Goal: Task Accomplishment & Management: Contribute content

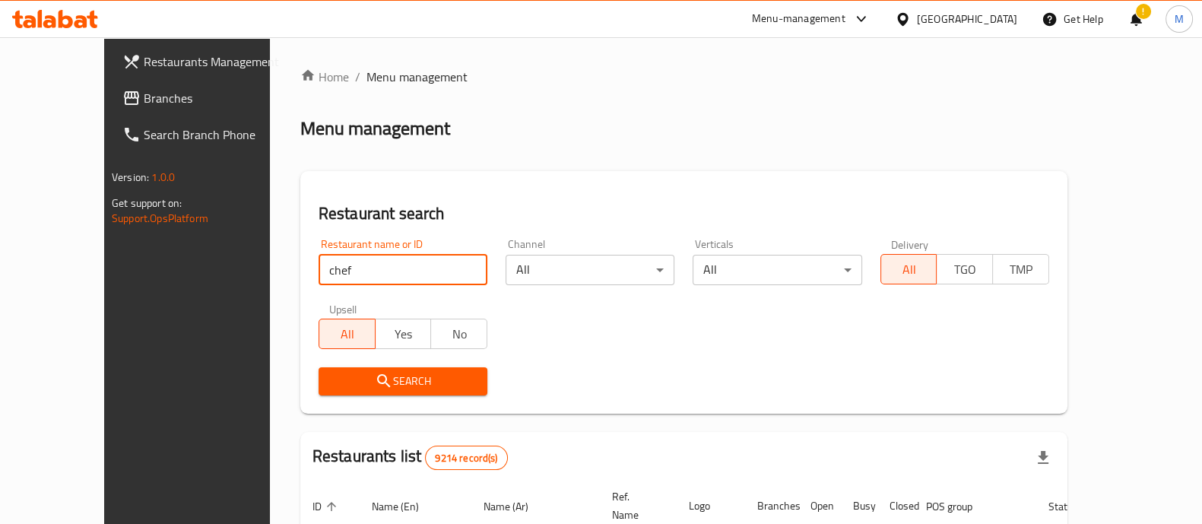
type input "chef babu"
click button "Search" at bounding box center [402, 381] width 169 height 28
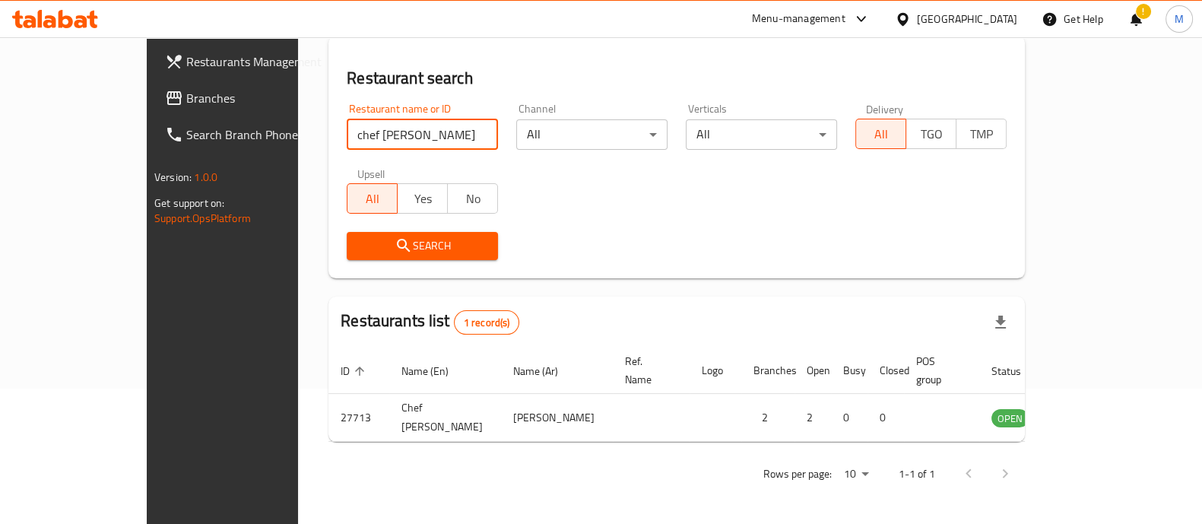
scroll to position [124, 0]
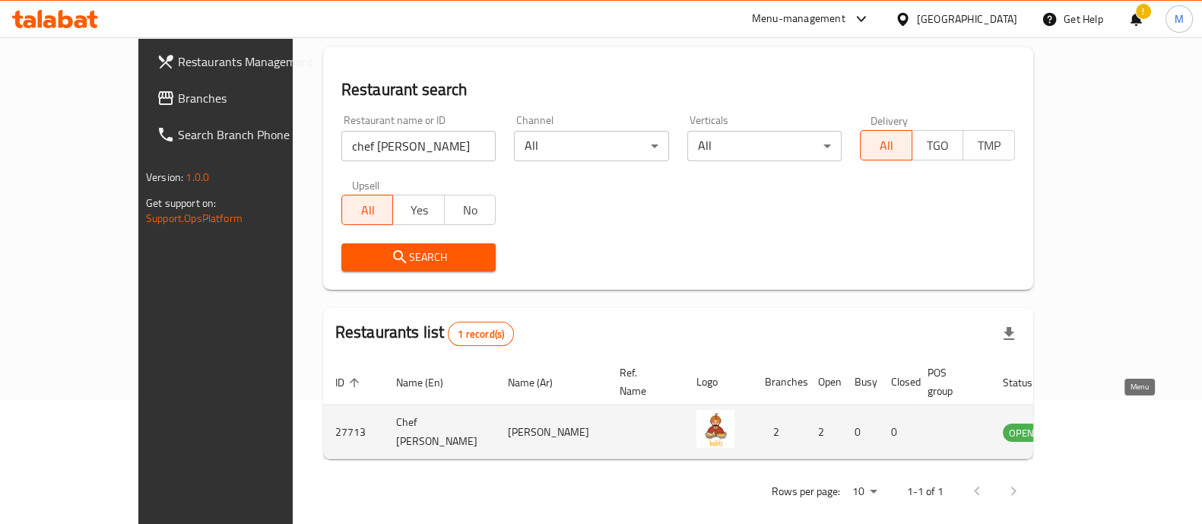
click at [1101, 423] on icon "enhanced table" at bounding box center [1091, 432] width 18 height 18
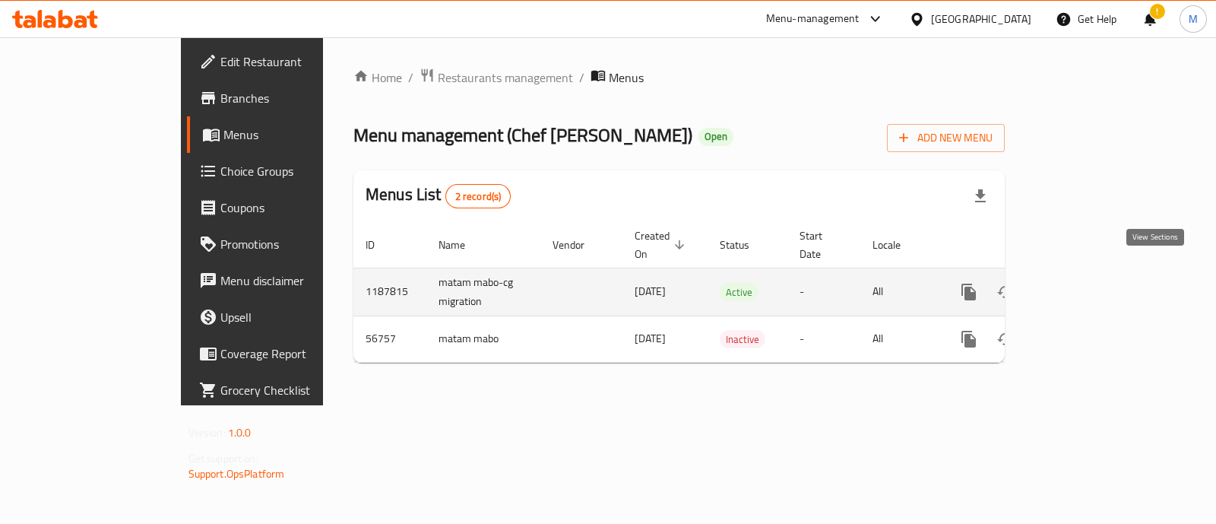
click at [1088, 283] on icon "enhanced table" at bounding box center [1078, 292] width 18 height 18
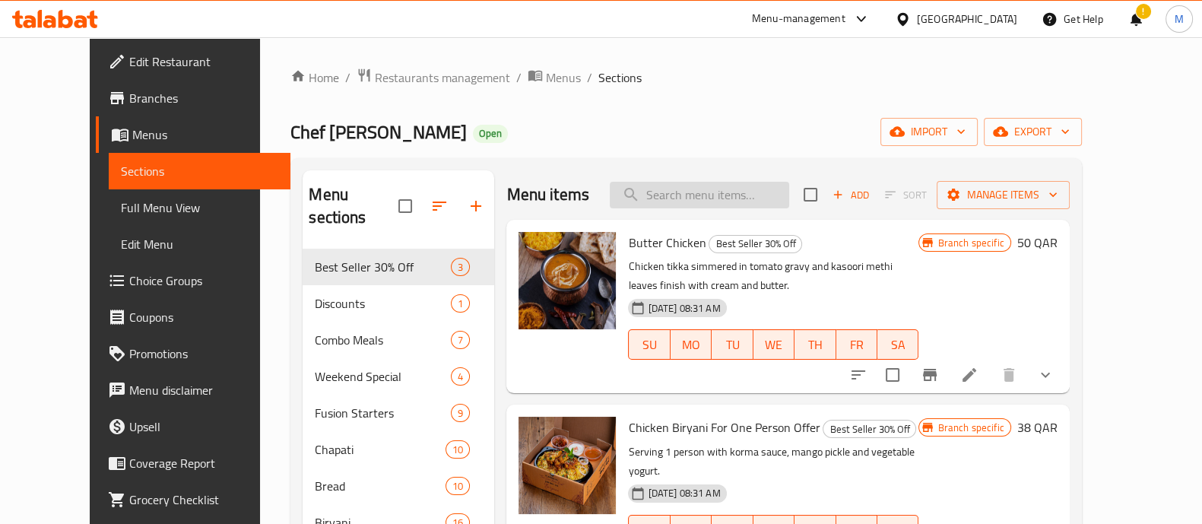
click at [683, 183] on input "search" at bounding box center [699, 195] width 179 height 27
type input "b"
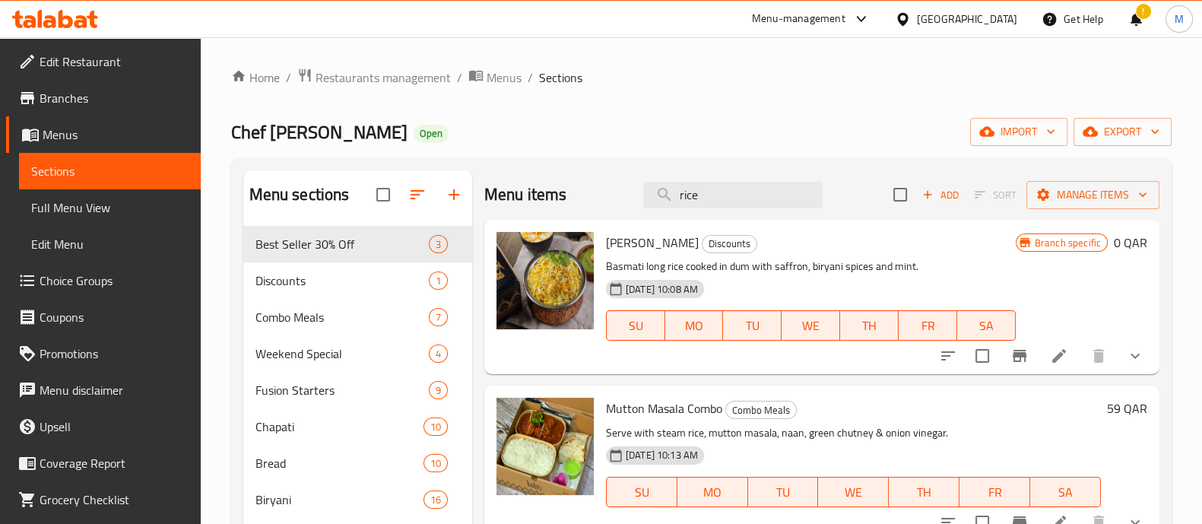
type input "rice"
click at [1052, 352] on icon at bounding box center [1059, 356] width 18 height 18
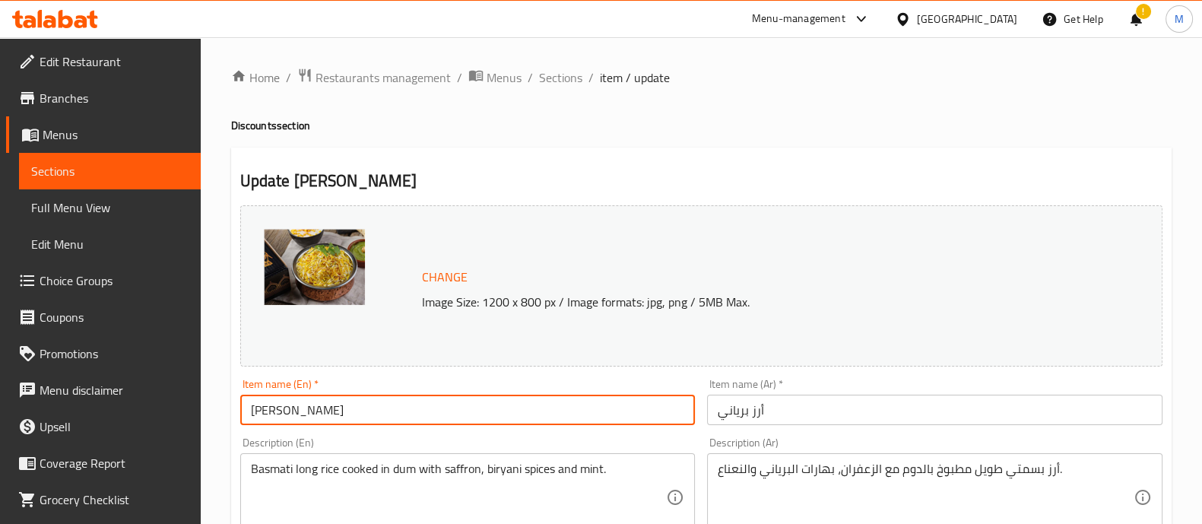
drag, startPoint x: 214, startPoint y: 408, endPoint x: 162, endPoint y: 404, distance: 52.6
click at [809, 419] on input "أرز برياني" at bounding box center [934, 409] width 455 height 30
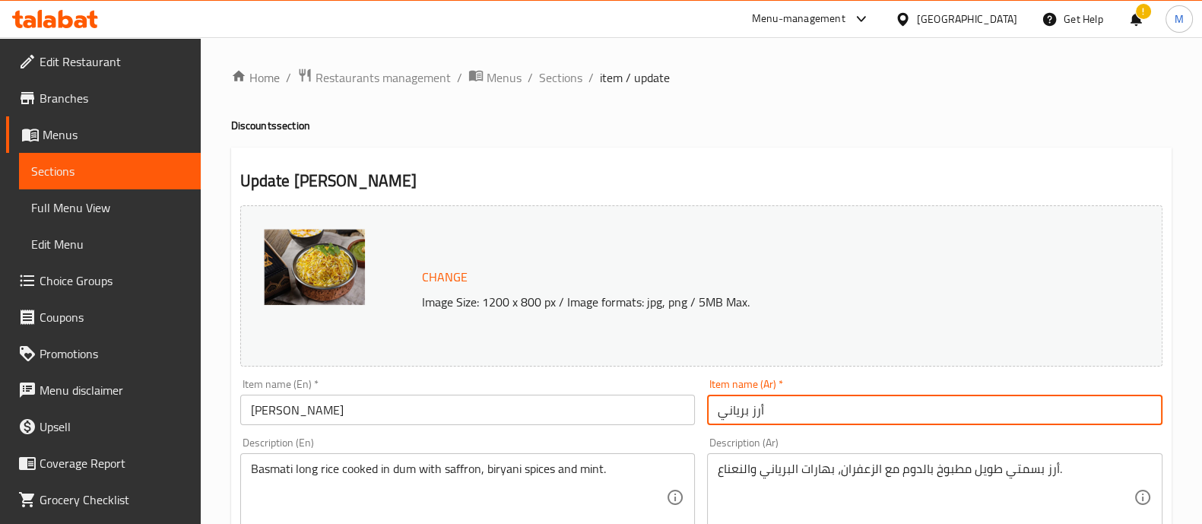
click at [809, 419] on input "أرز برياني" at bounding box center [934, 409] width 455 height 30
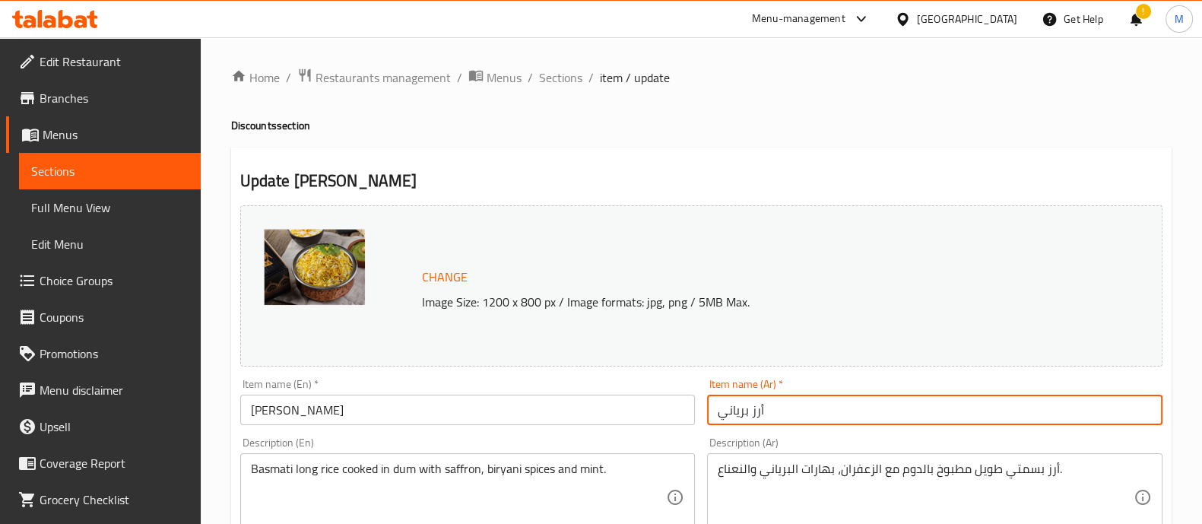
click at [803, 466] on textarea "أرز بسمتي طويل مطبوخ بالدوم مع الزعفران، بهارات البرياني والنعناع." at bounding box center [925, 497] width 416 height 72
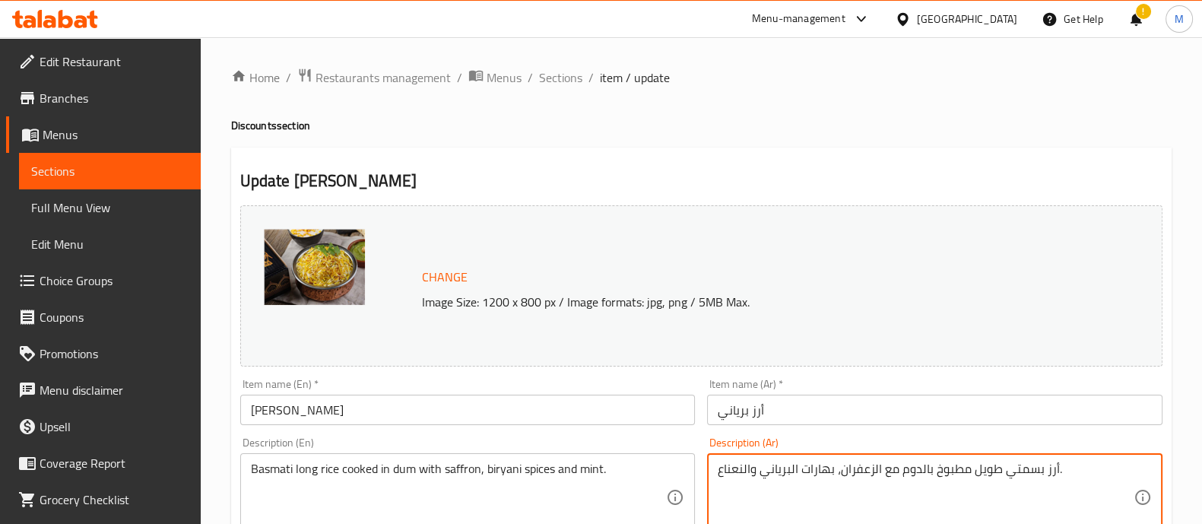
click at [803, 466] on textarea "أرز بسمتي طويل مطبوخ بالدوم مع الزعفران، بهارات البرياني والنعناع." at bounding box center [925, 497] width 416 height 72
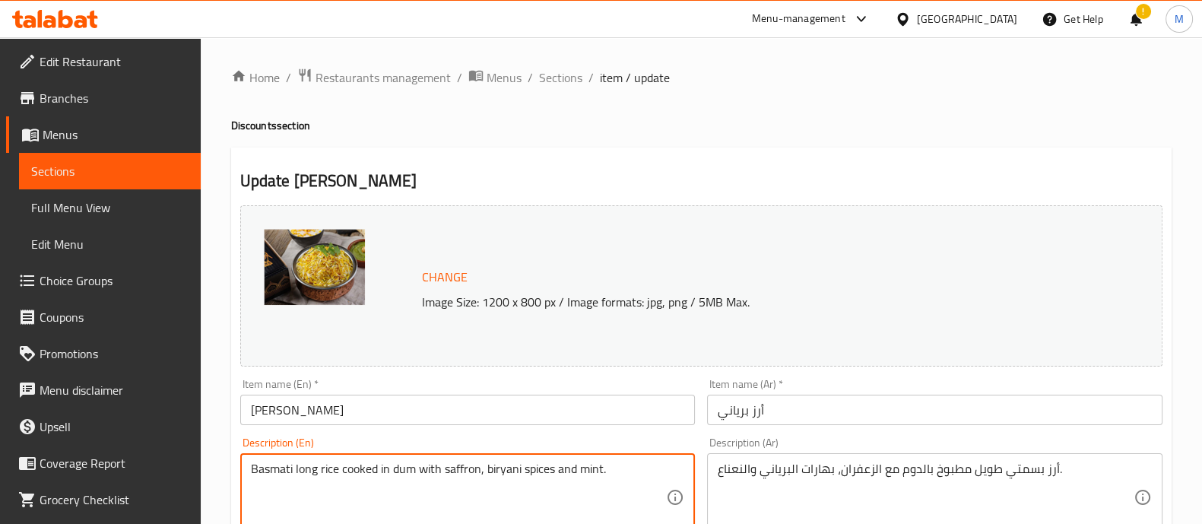
click at [458, 475] on textarea "Basmati long rice cooked in dum with saffron, biryani spices and mint." at bounding box center [459, 497] width 416 height 72
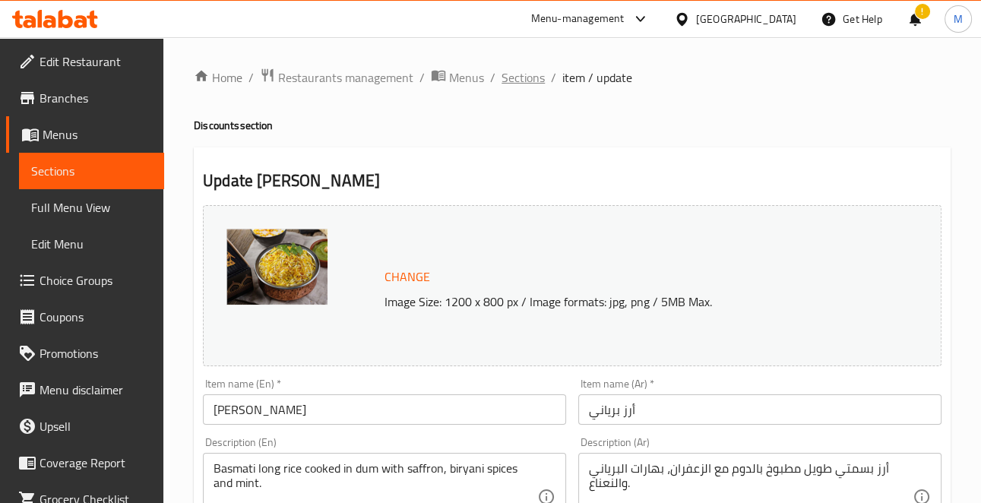
click at [511, 79] on span "Sections" at bounding box center [523, 77] width 43 height 18
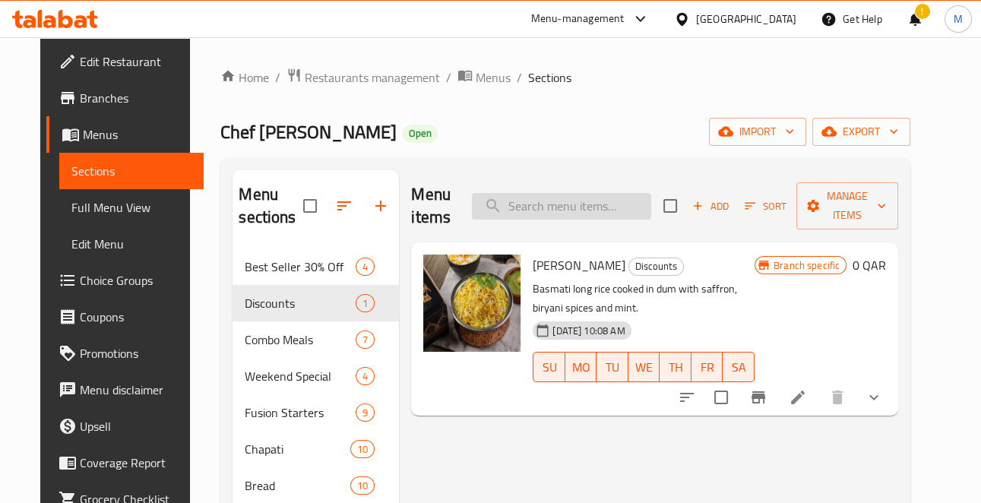
click at [584, 193] on input "search" at bounding box center [561, 206] width 179 height 27
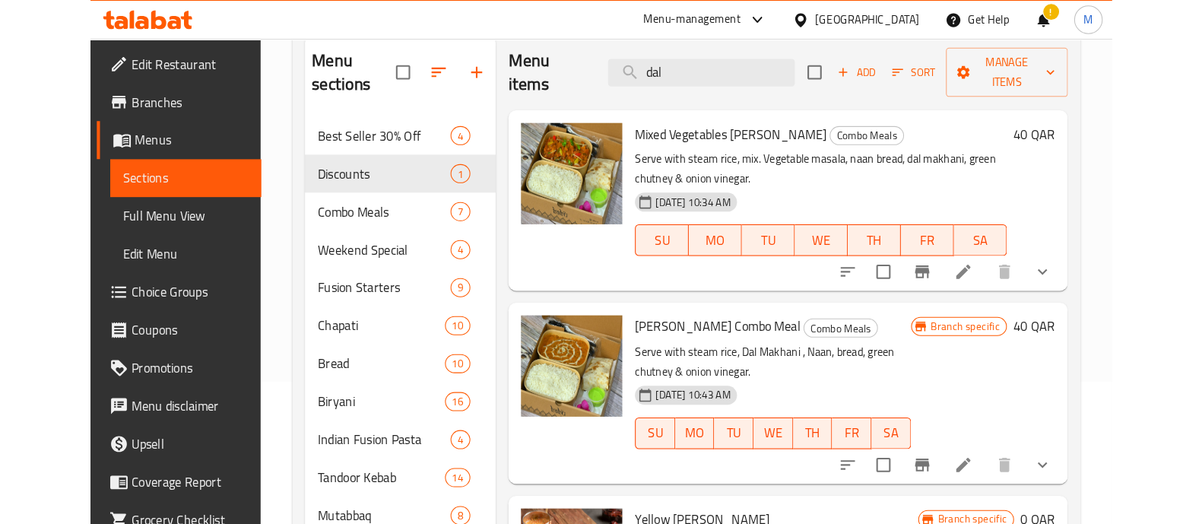
scroll to position [4, 0]
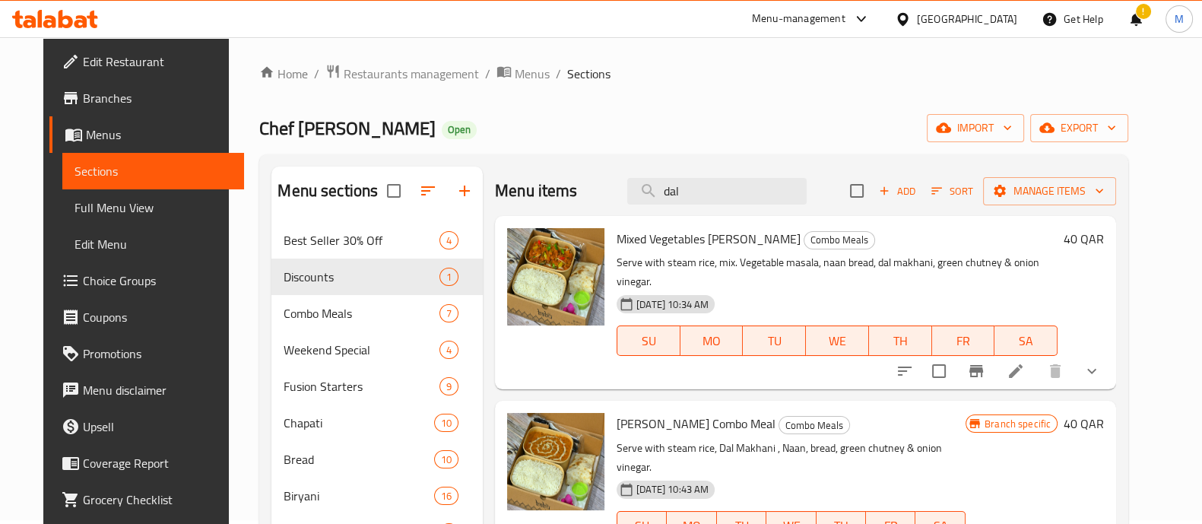
type input "dal"
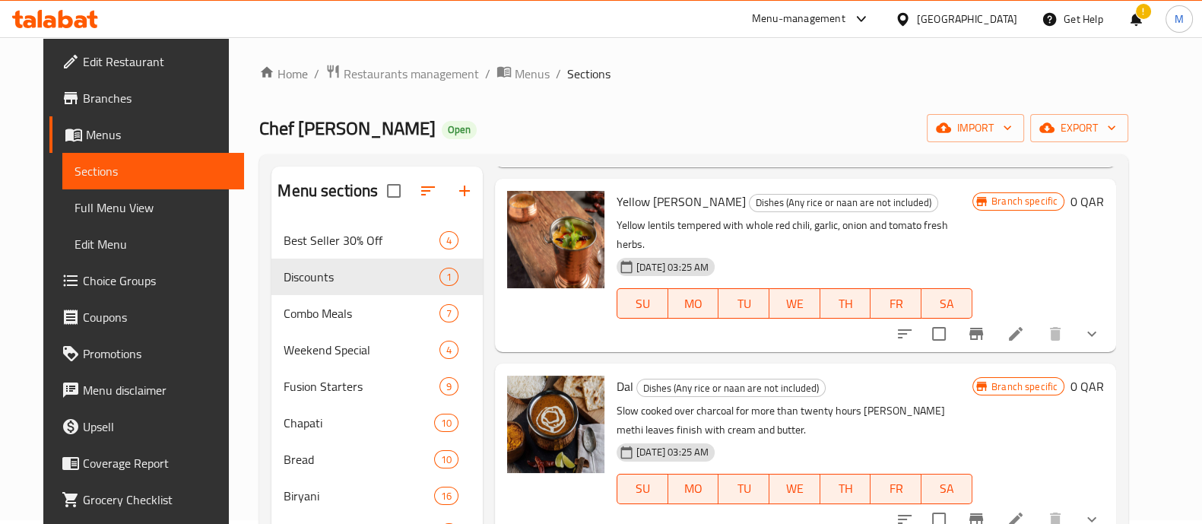
scroll to position [475, 0]
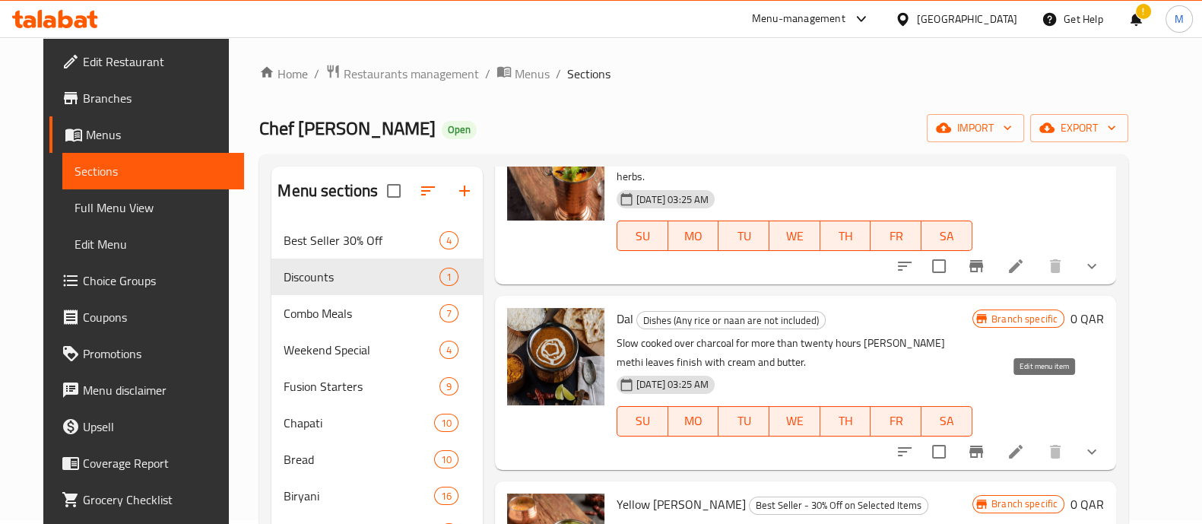
click at [1022, 445] on icon at bounding box center [1016, 452] width 14 height 14
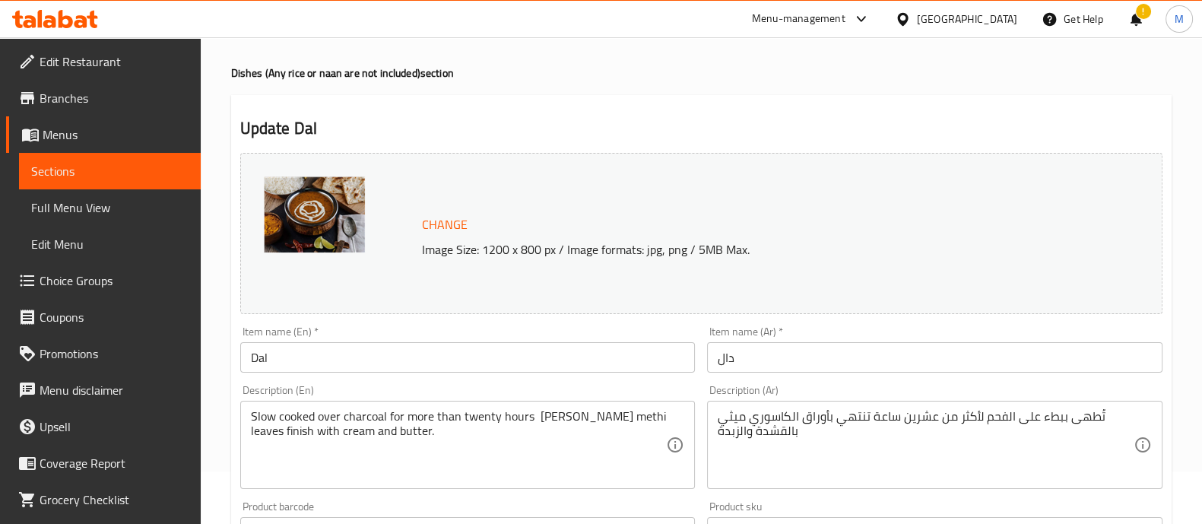
scroll to position [94, 0]
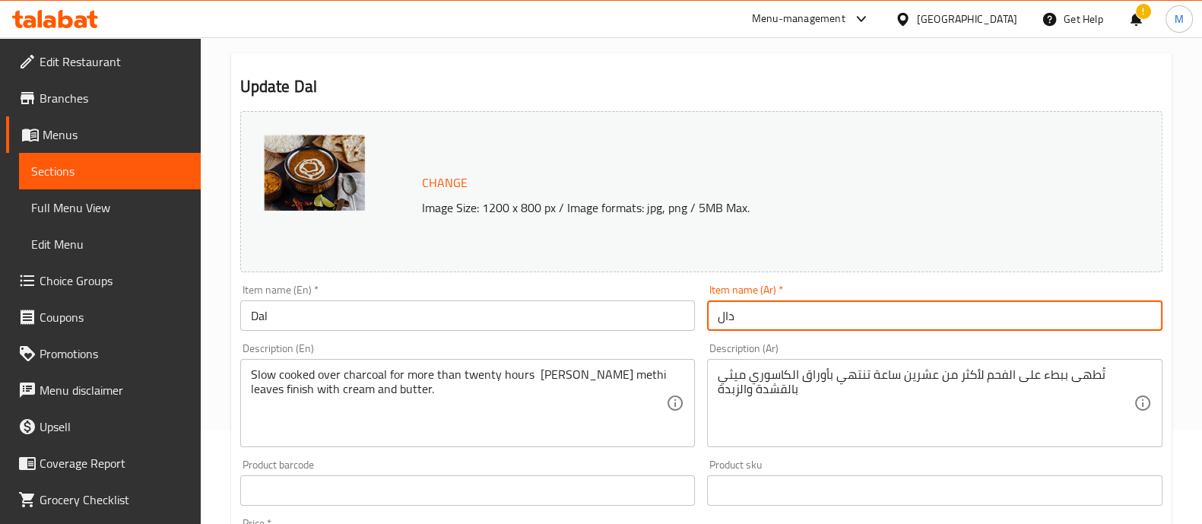
drag, startPoint x: 741, startPoint y: 313, endPoint x: 660, endPoint y: 322, distance: 81.8
click at [660, 322] on div "Change Image Size: 1200 x 800 px / Image formats: jpg, png / 5MB Max. Item name…" at bounding box center [701, 443] width 934 height 677
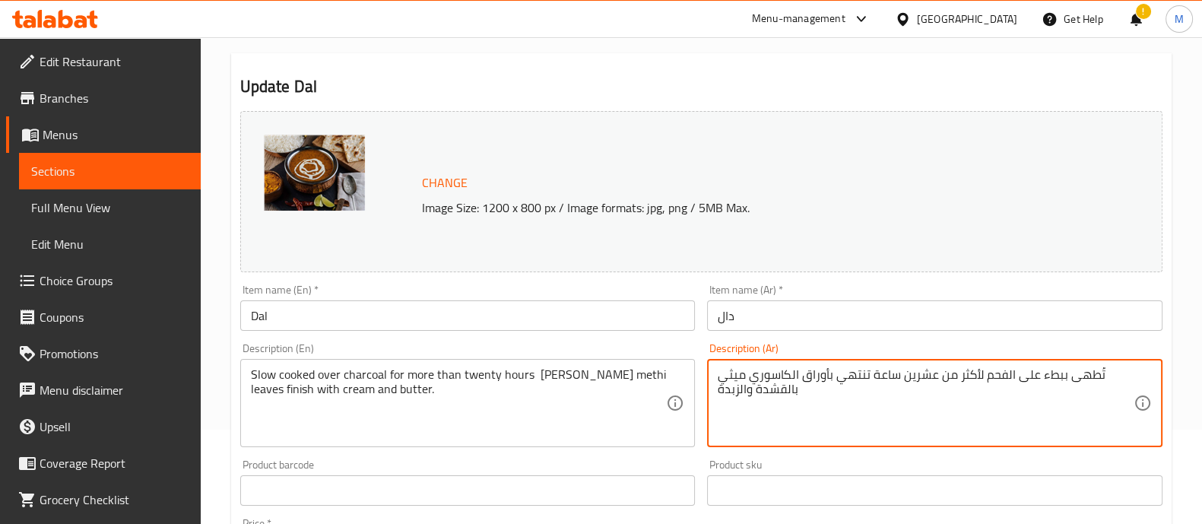
click at [796, 376] on textarea "تُطهى ببطء على الفحم لأكثر من عشرين ساعة تنتهي بأوراق الكاسوري ميثي بالقشدة وال…" at bounding box center [925, 403] width 416 height 72
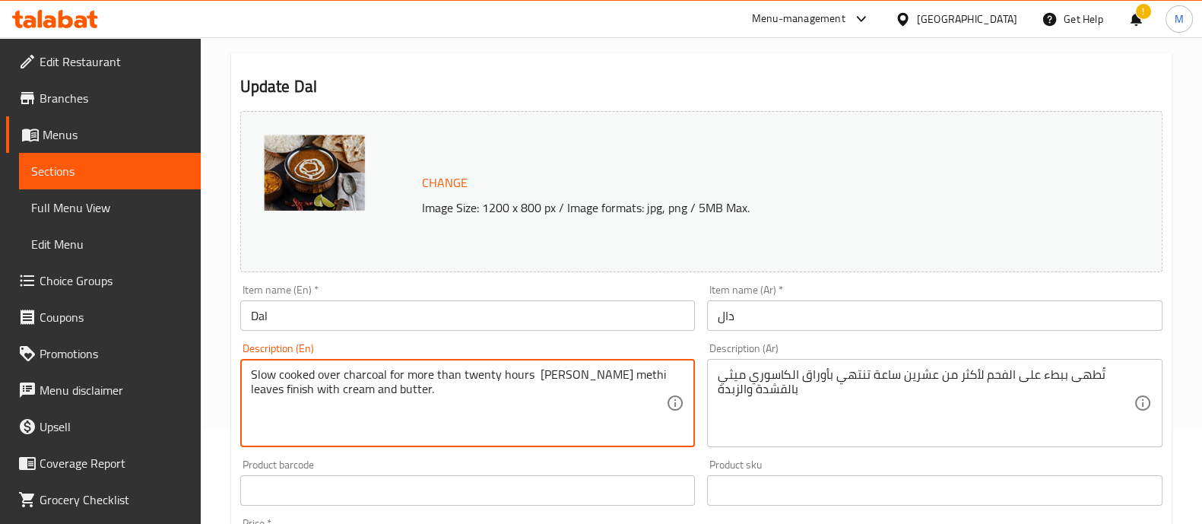
click at [464, 377] on textarea "Slow cooked over charcoal for more than twenty hours [PERSON_NAME] methi leaves…" at bounding box center [459, 403] width 416 height 72
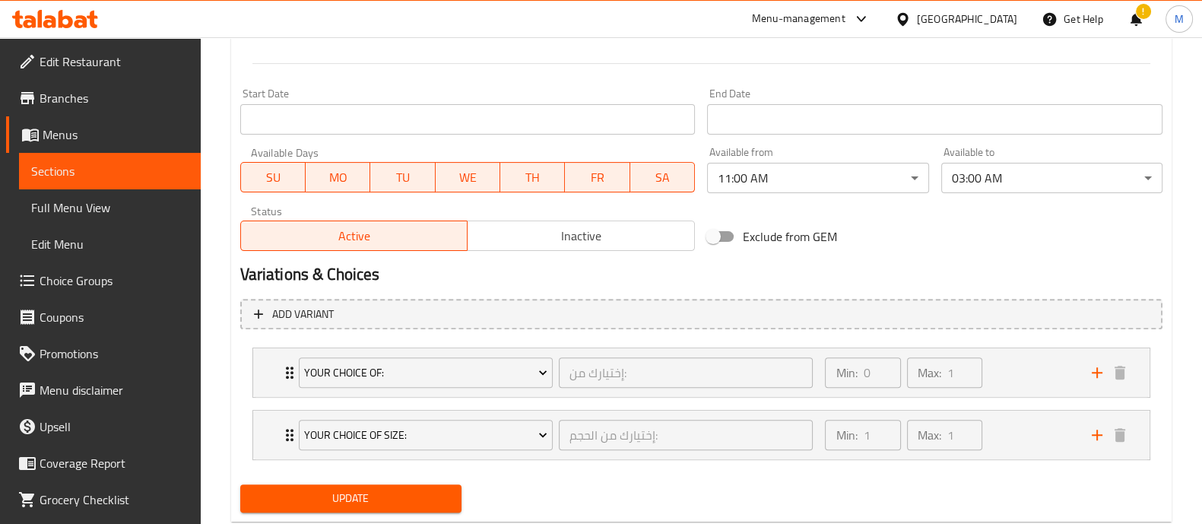
scroll to position [658, 0]
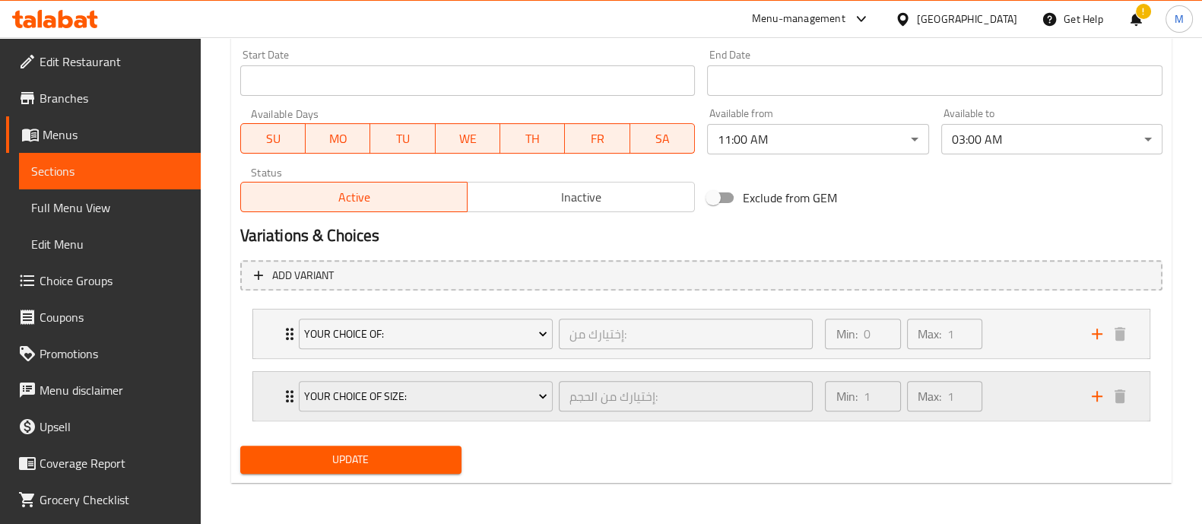
click at [267, 391] on div "Your Choice Of Size: إختيارك من الحجم: ​ Min: 1 ​ Max: 1 ​" at bounding box center [701, 396] width 896 height 49
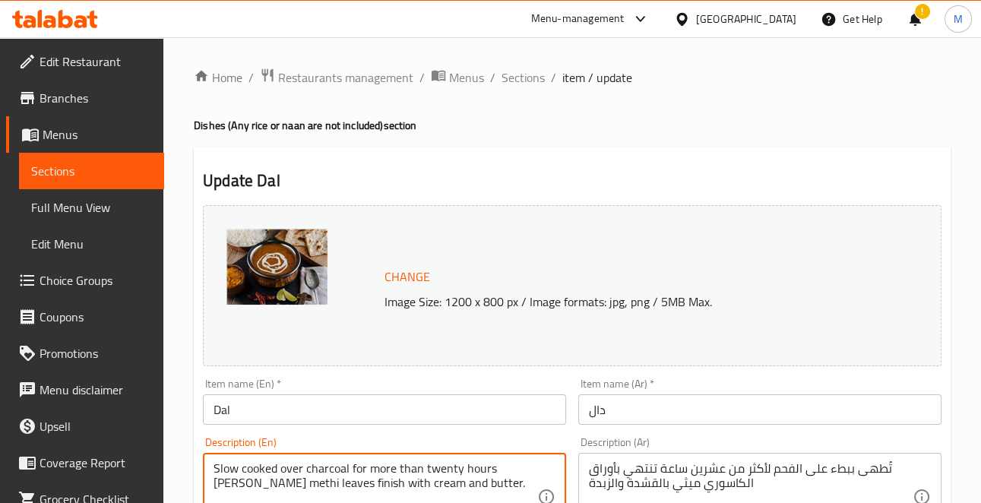
scroll to position [379, 0]
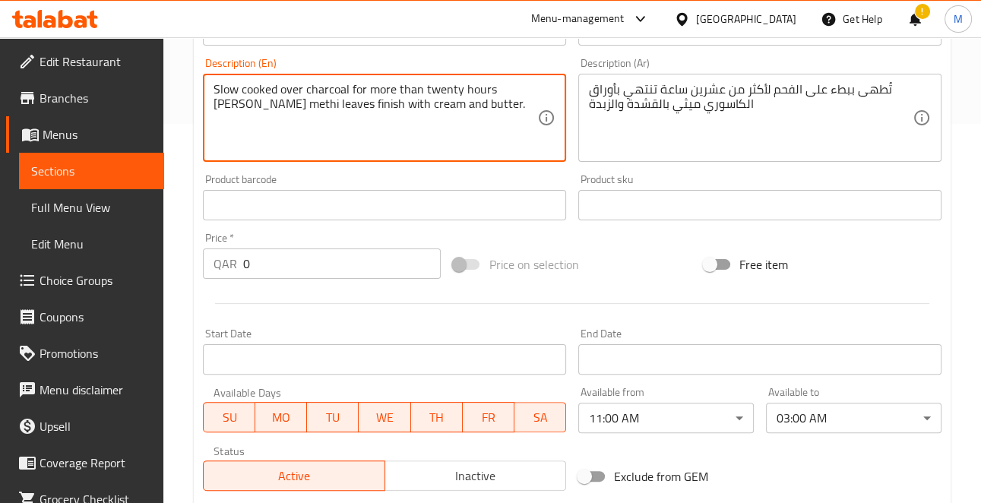
click at [236, 188] on div "Product barcode Product barcode" at bounding box center [384, 197] width 363 height 46
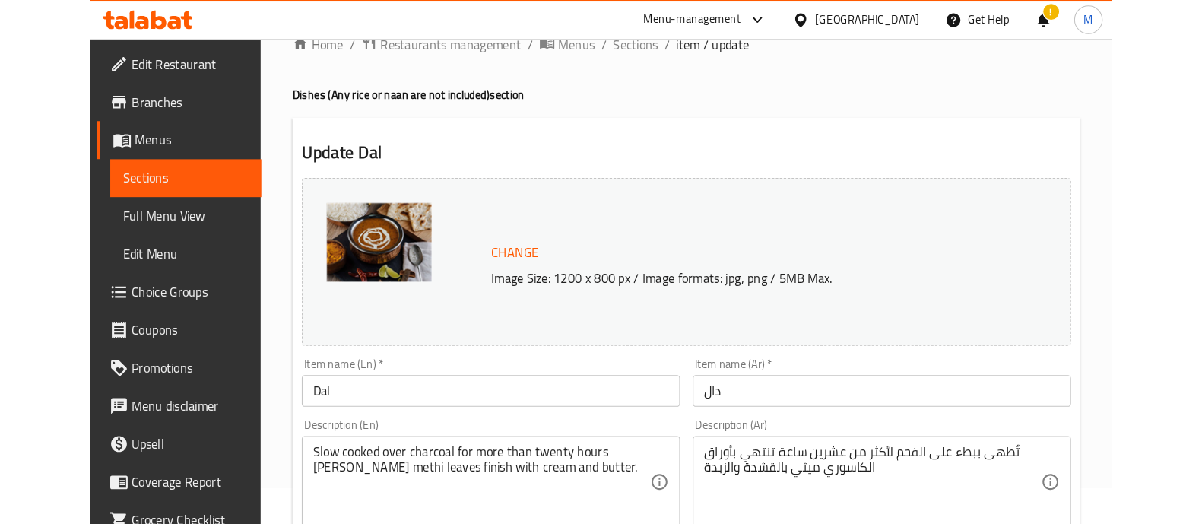
scroll to position [0, 0]
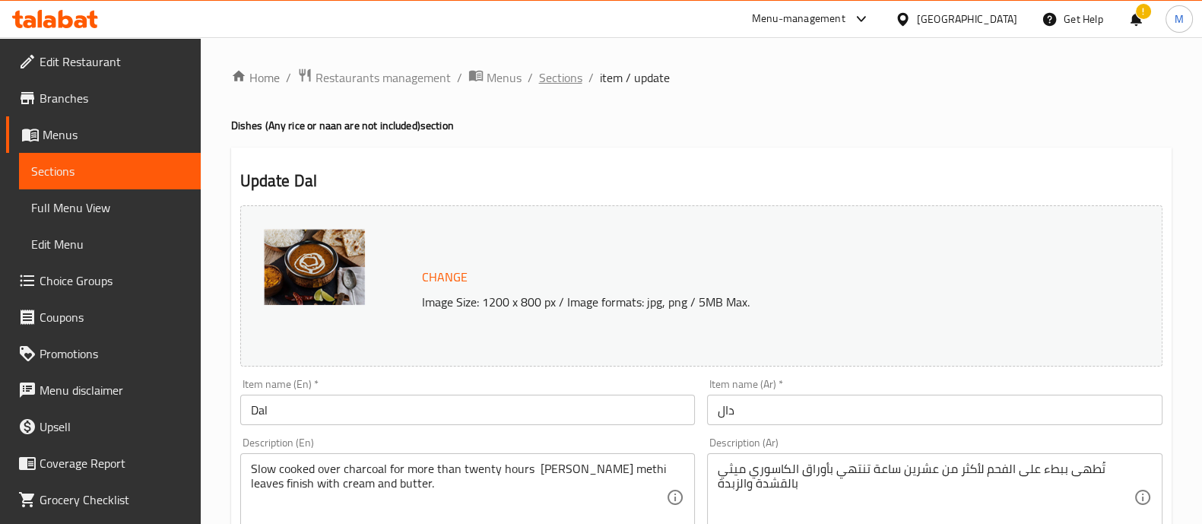
click at [570, 70] on span "Sections" at bounding box center [560, 77] width 43 height 18
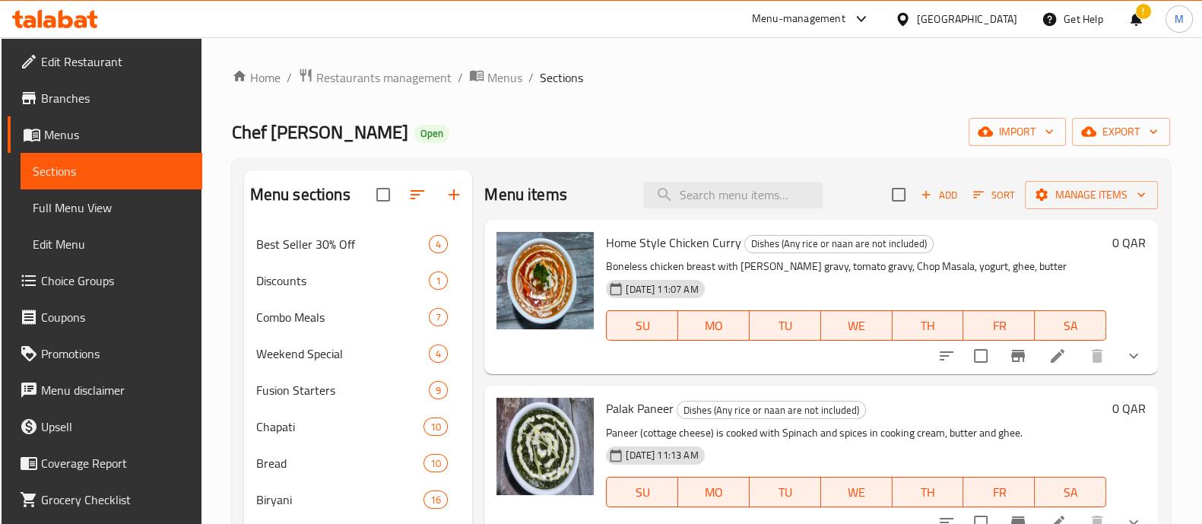
drag, startPoint x: 699, startPoint y: 192, endPoint x: 707, endPoint y: 179, distance: 15.0
click at [701, 192] on input "search" at bounding box center [732, 195] width 179 height 27
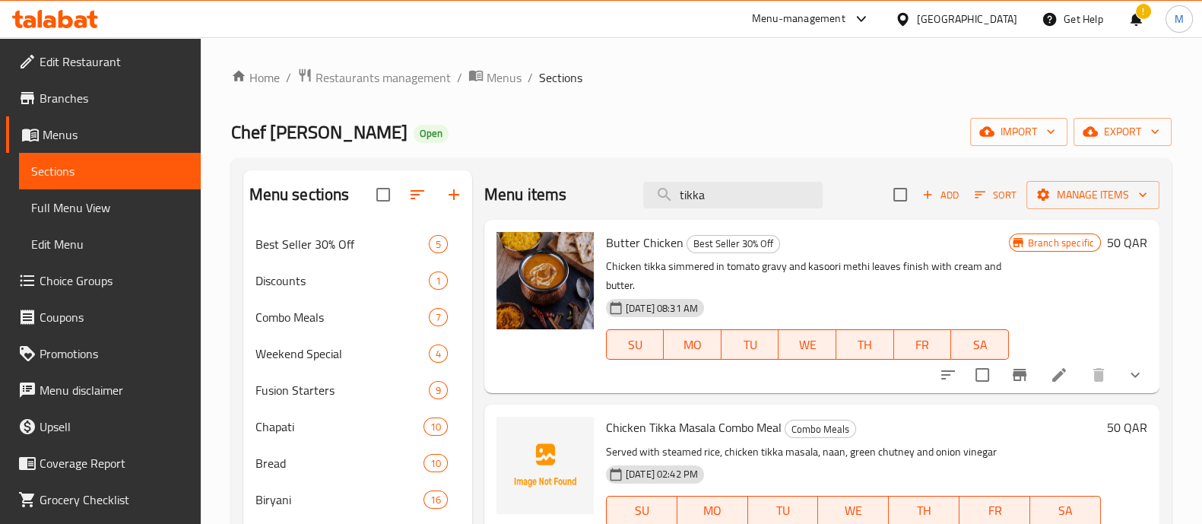
type input "tikka"
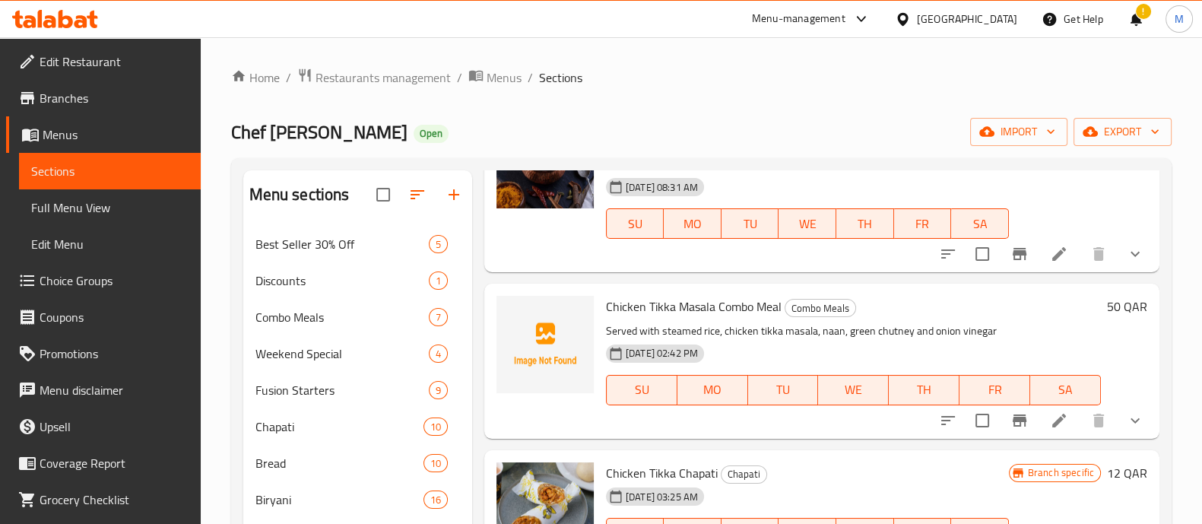
scroll to position [189, 0]
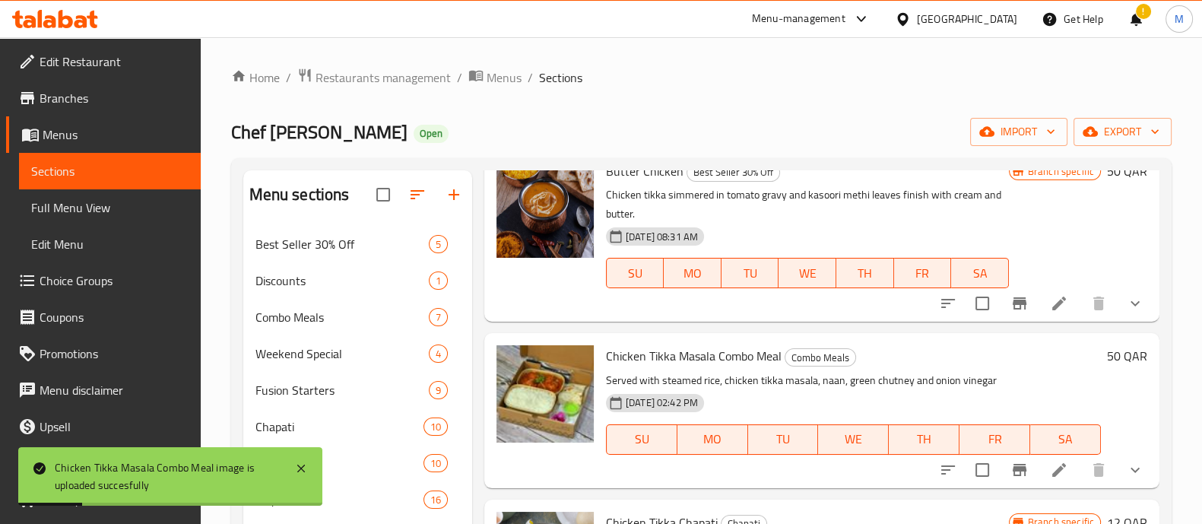
scroll to position [0, 0]
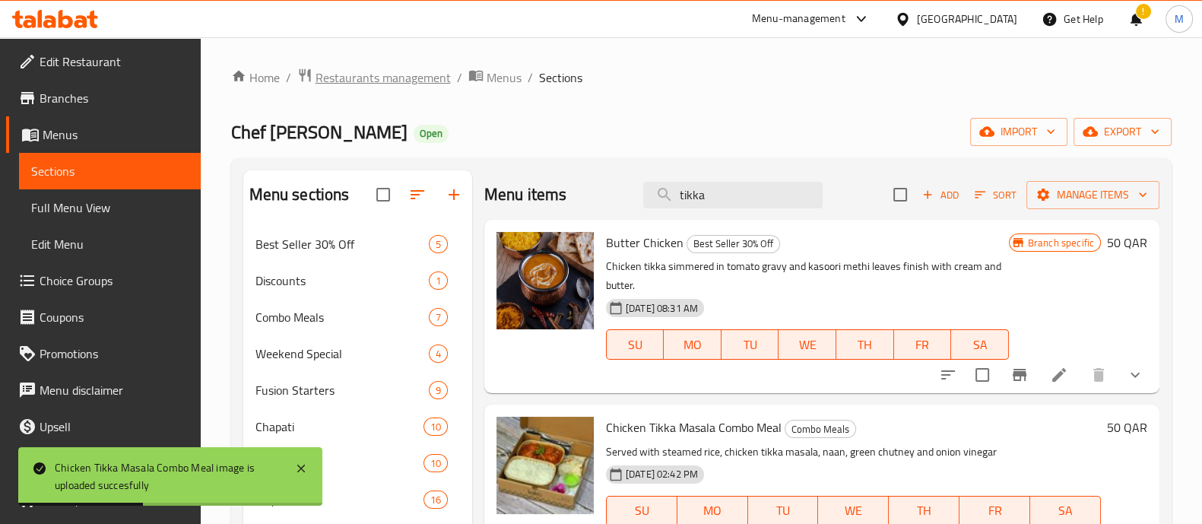
click at [347, 71] on span "Restaurants management" at bounding box center [382, 77] width 135 height 18
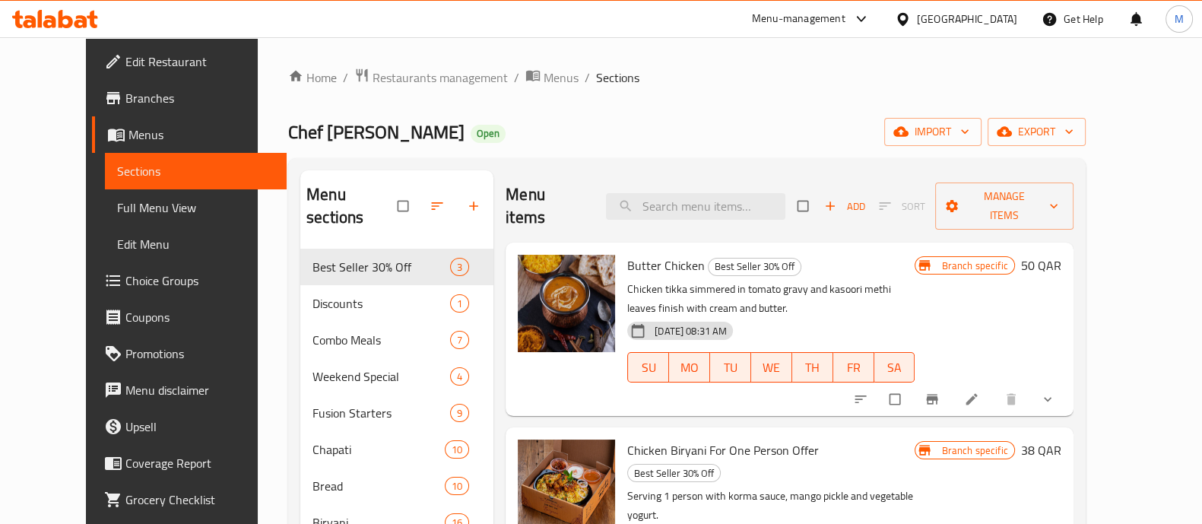
click at [750, 193] on input "search" at bounding box center [695, 206] width 179 height 27
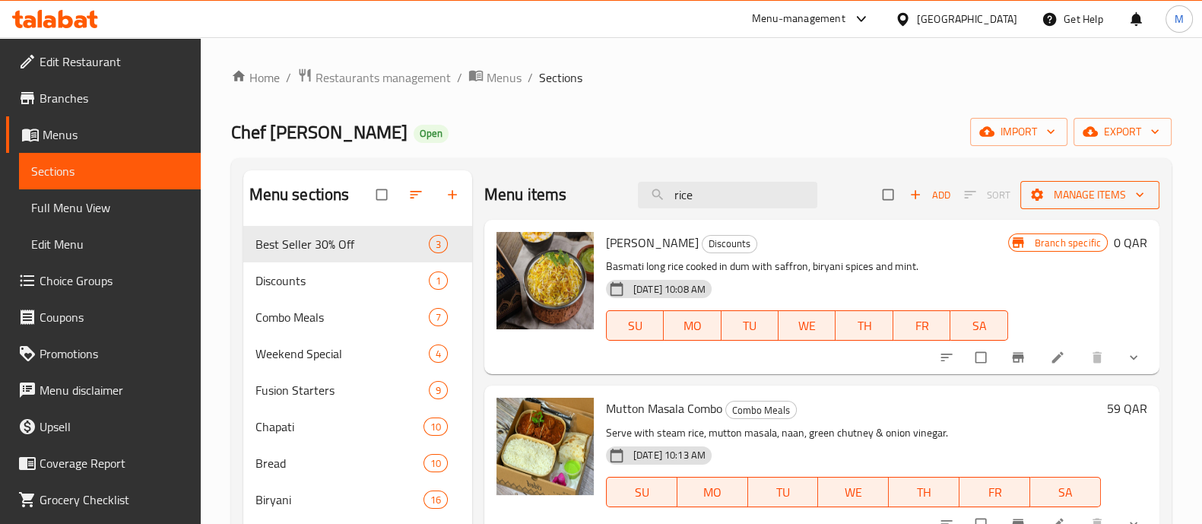
type input "rice"
click at [1051, 187] on span "Manage items" at bounding box center [1089, 194] width 115 height 19
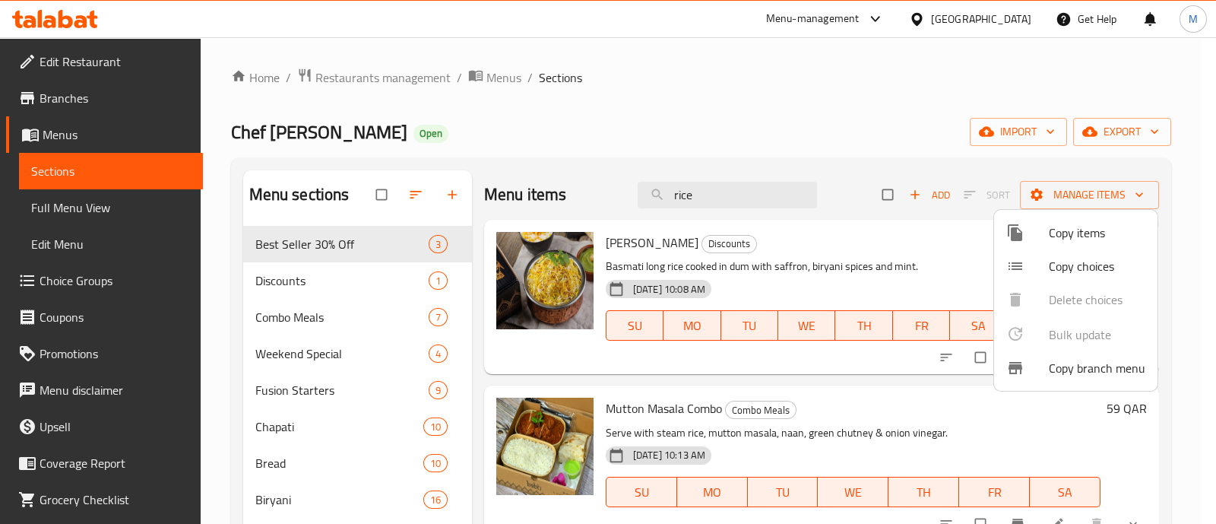
click at [1049, 81] on div at bounding box center [608, 262] width 1216 height 524
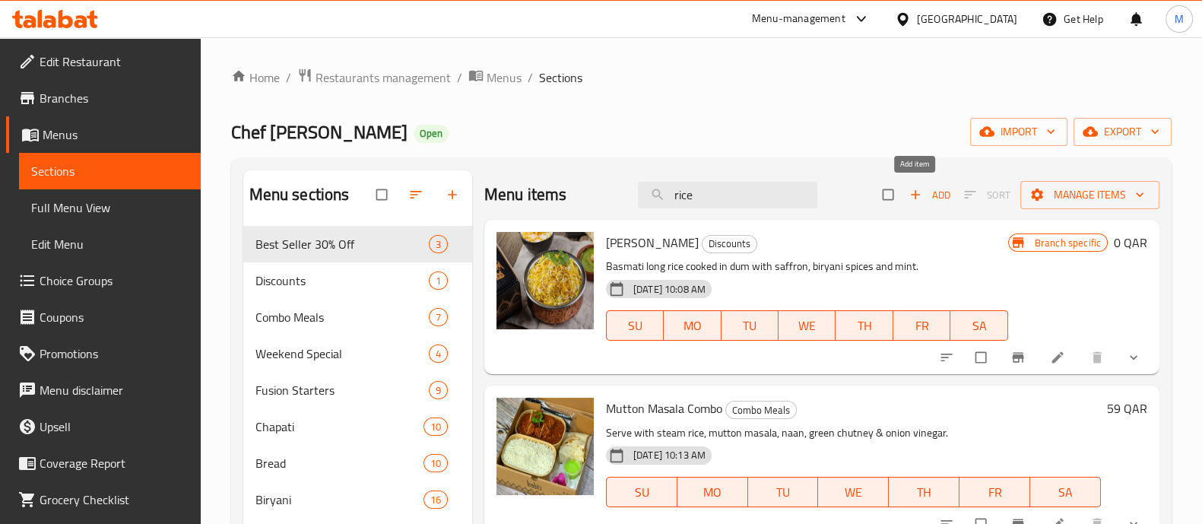
click at [928, 186] on span "Add" at bounding box center [929, 194] width 41 height 17
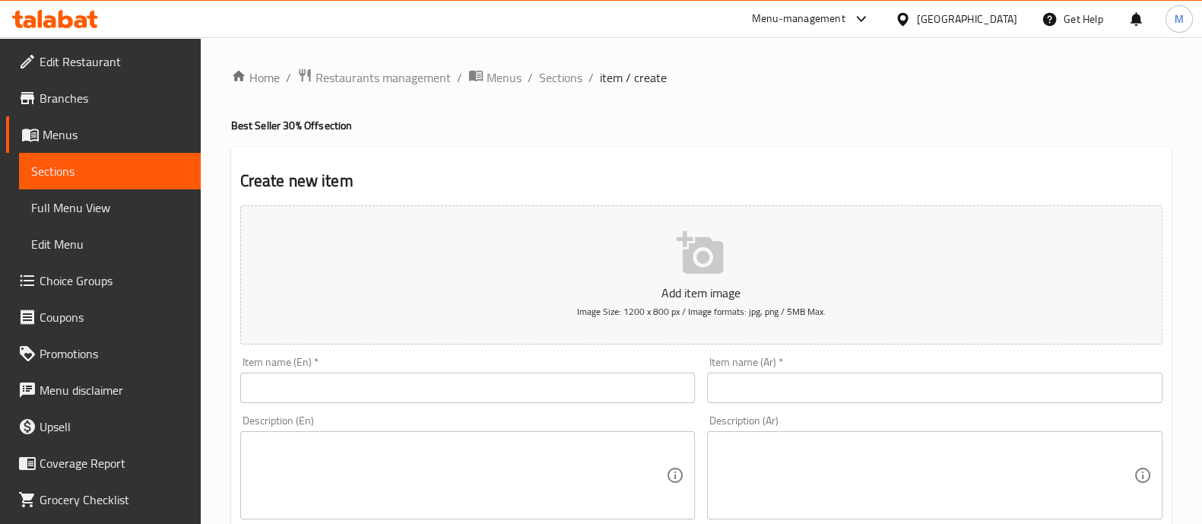
click at [495, 397] on input "text" at bounding box center [467, 387] width 455 height 30
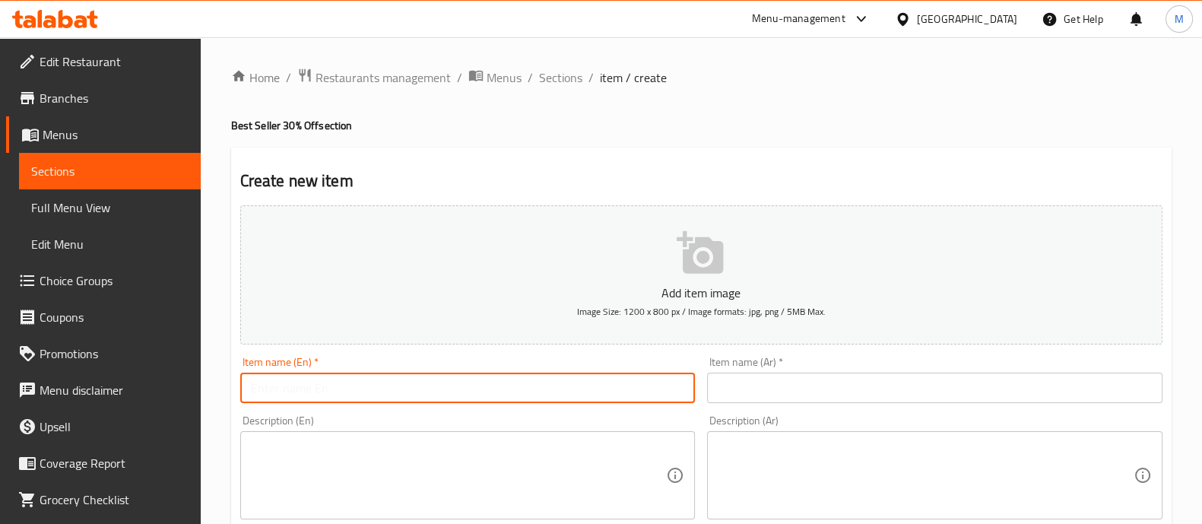
paste input "[PERSON_NAME]"
type input "[PERSON_NAME]"
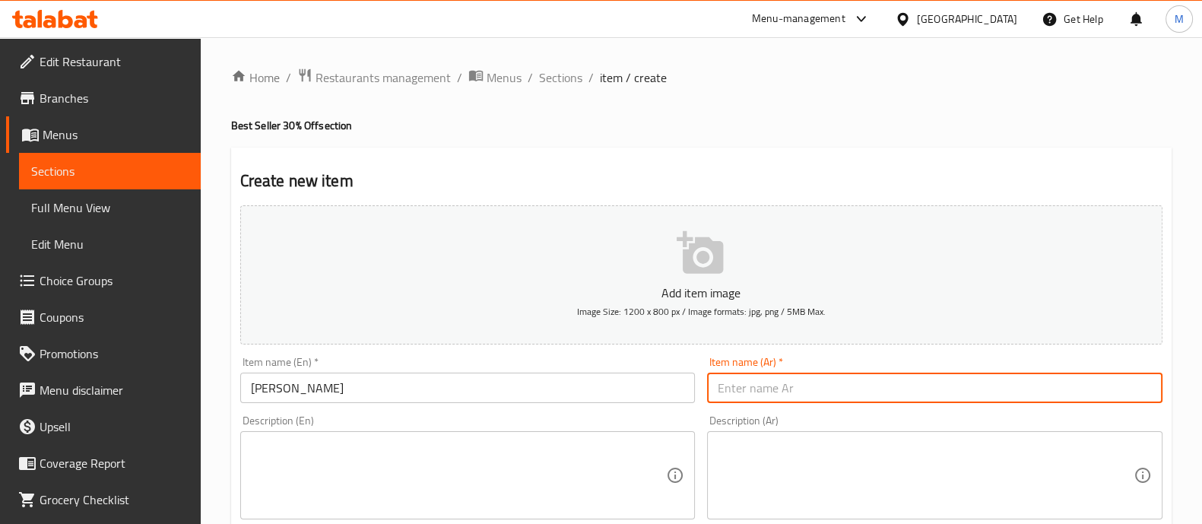
click at [796, 382] on input "text" at bounding box center [934, 387] width 455 height 30
paste input "أرز برياني"
type input "أرز برياني"
drag, startPoint x: 762, startPoint y: 477, endPoint x: 676, endPoint y: 464, distance: 86.0
click at [762, 477] on textarea at bounding box center [925, 475] width 416 height 72
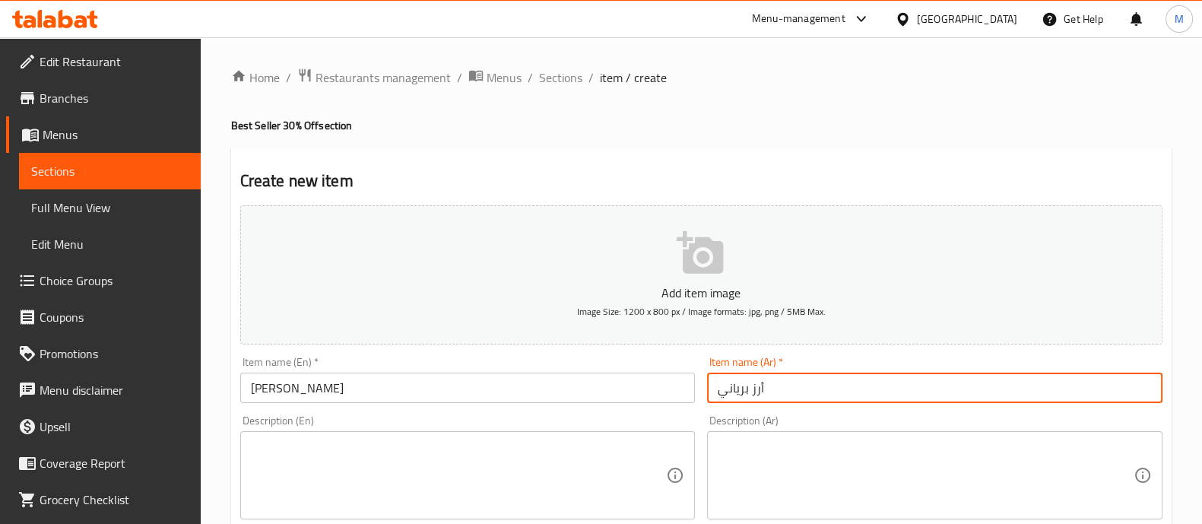
paste textarea "أرز بسمتي طويل مطبوخ بالدوم مع الزعفران، بهارات البرياني والنعناع."
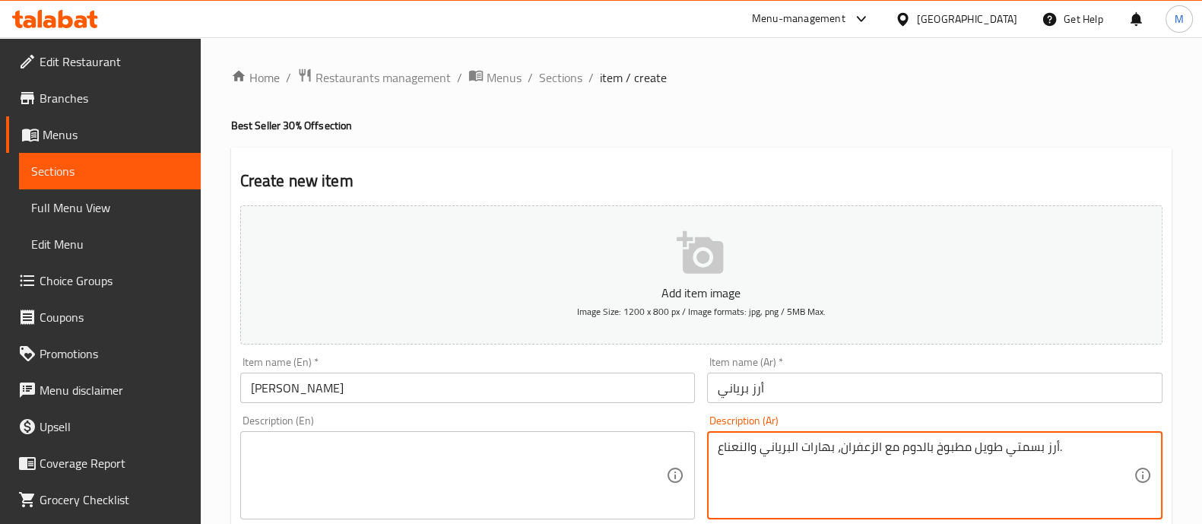
type textarea "أرز بسمتي طويل مطبوخ بالدوم مع الزعفران، بهارات البرياني والنعناع."
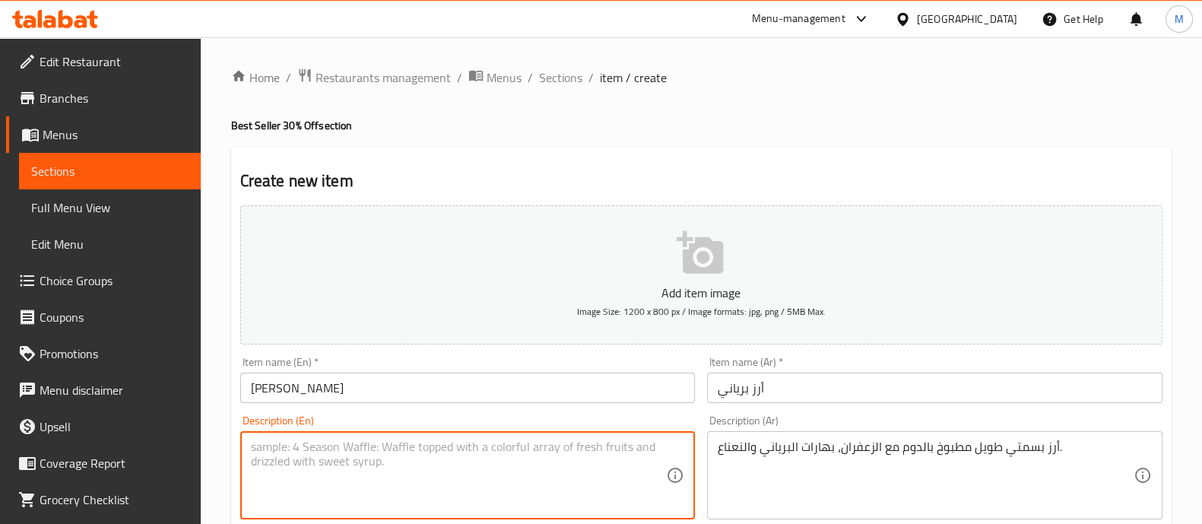
click at [414, 500] on textarea at bounding box center [459, 475] width 416 height 72
paste textarea "Basmati long rice cooked in dum with saffron, biryani spices and mint."
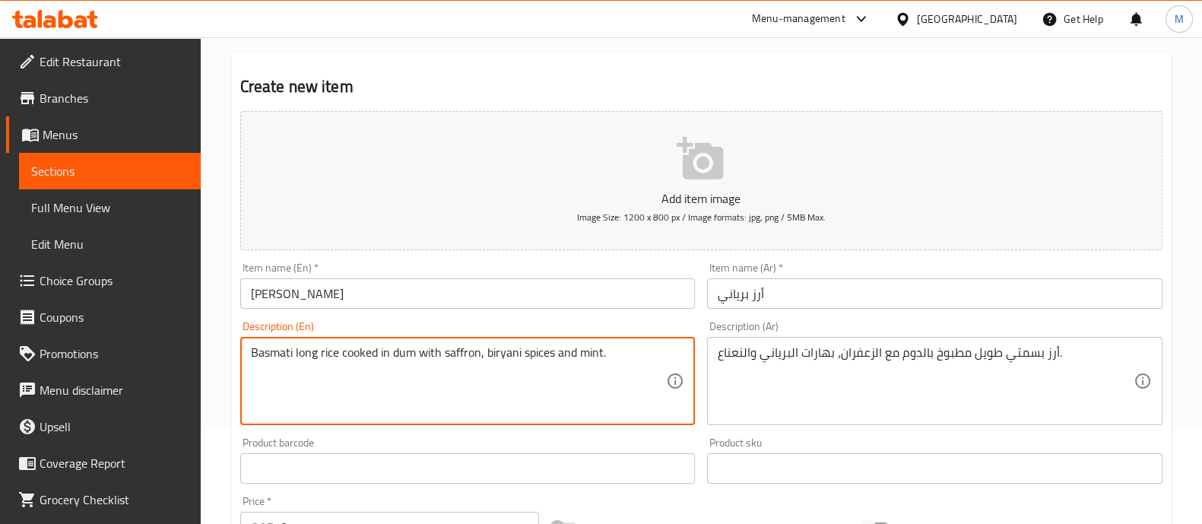
scroll to position [189, 0]
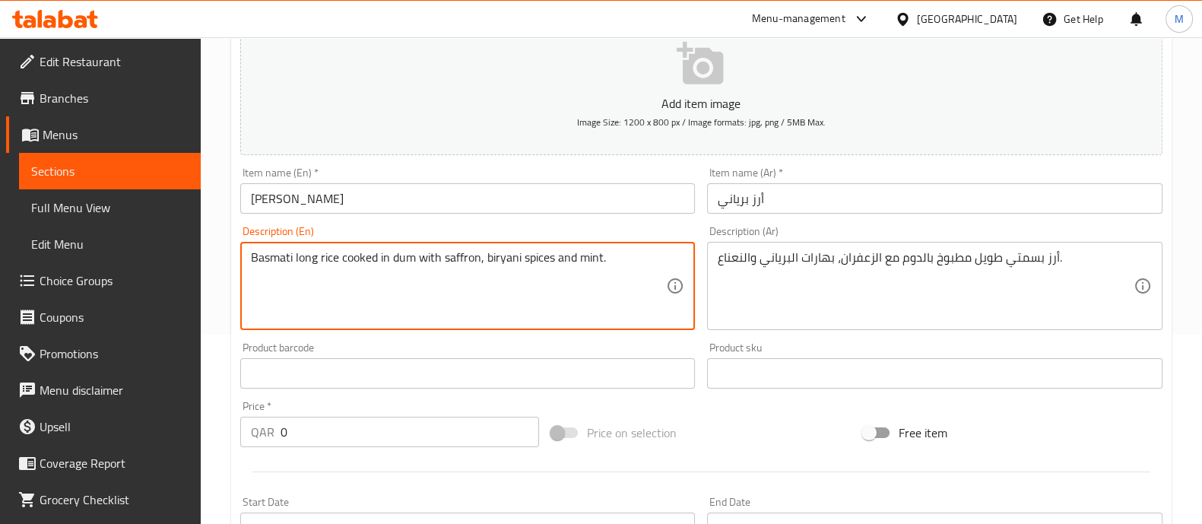
type textarea "Basmati long rice cooked in dum with saffron, biryani spices and mint."
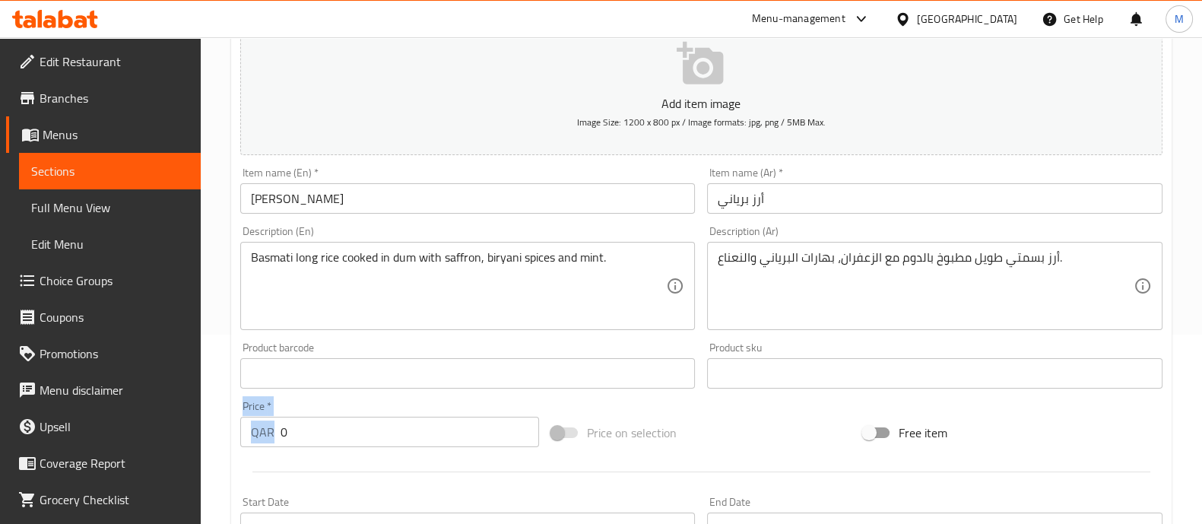
drag, startPoint x: 359, startPoint y: 449, endPoint x: 204, endPoint y: 420, distance: 157.1
click at [203, 420] on div "Home / Restaurants management / Menus / Sections / item / create Best Seller 30…" at bounding box center [701, 366] width 1001 height 1037
click at [339, 423] on input "0" at bounding box center [409, 432] width 259 height 30
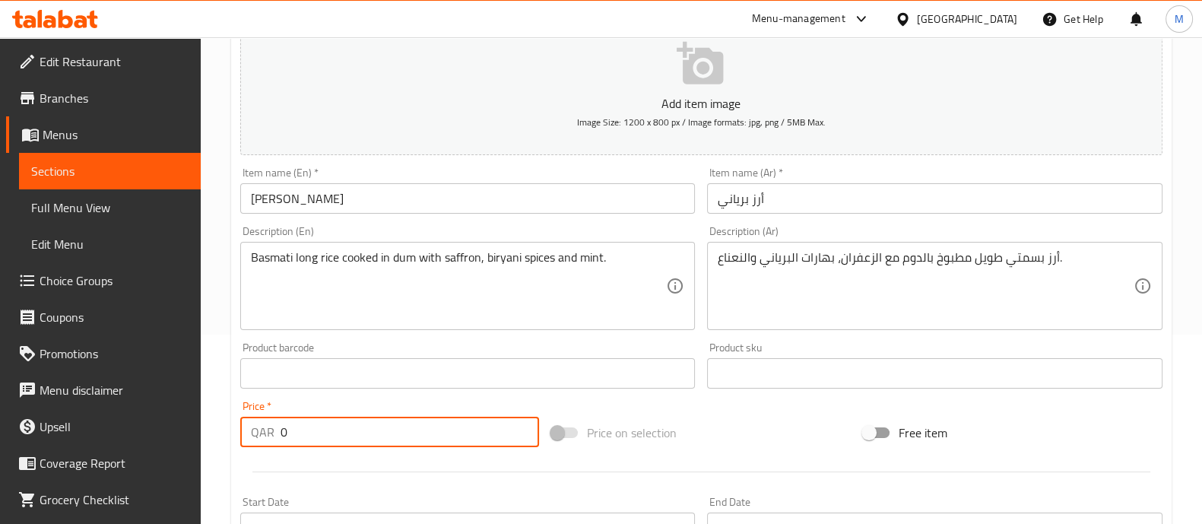
drag, startPoint x: 347, startPoint y: 420, endPoint x: 233, endPoint y: 385, distance: 119.2
click at [234, 385] on div "Add item image Image Size: 1200 x 800 px / Image formats: jpg, png / 5MB Max. I…" at bounding box center [701, 337] width 934 height 655
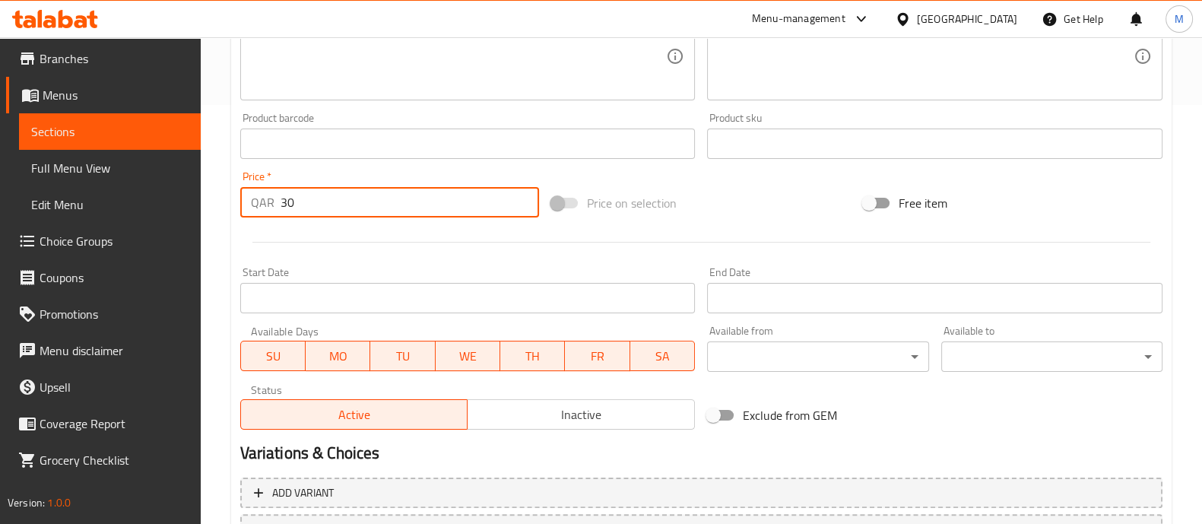
scroll to position [549, 0]
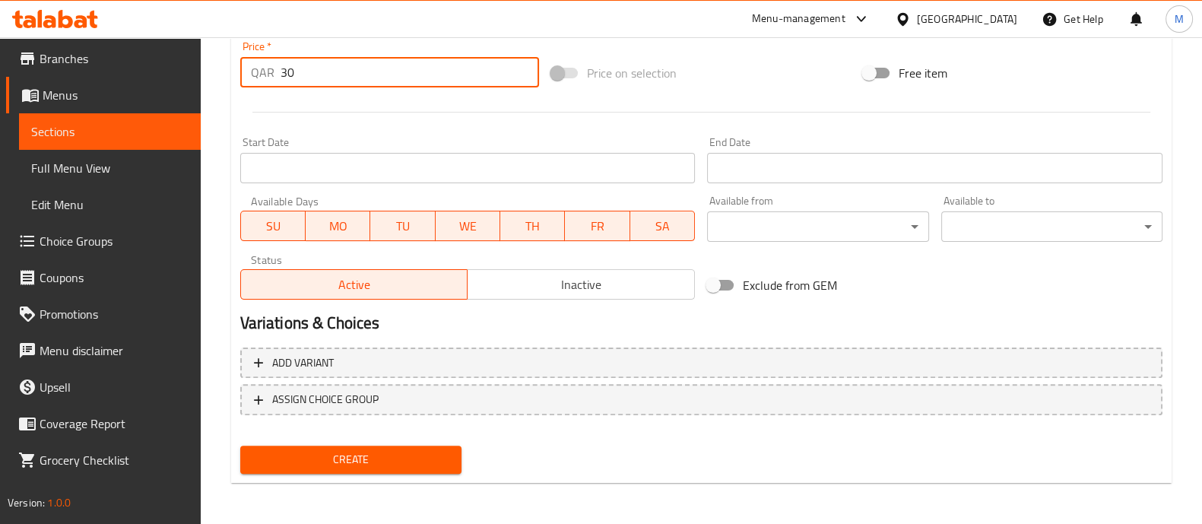
type input "30"
drag, startPoint x: 404, startPoint y: 456, endPoint x: 407, endPoint y: 448, distance: 8.5
click at [404, 456] on span "Create" at bounding box center [350, 459] width 197 height 19
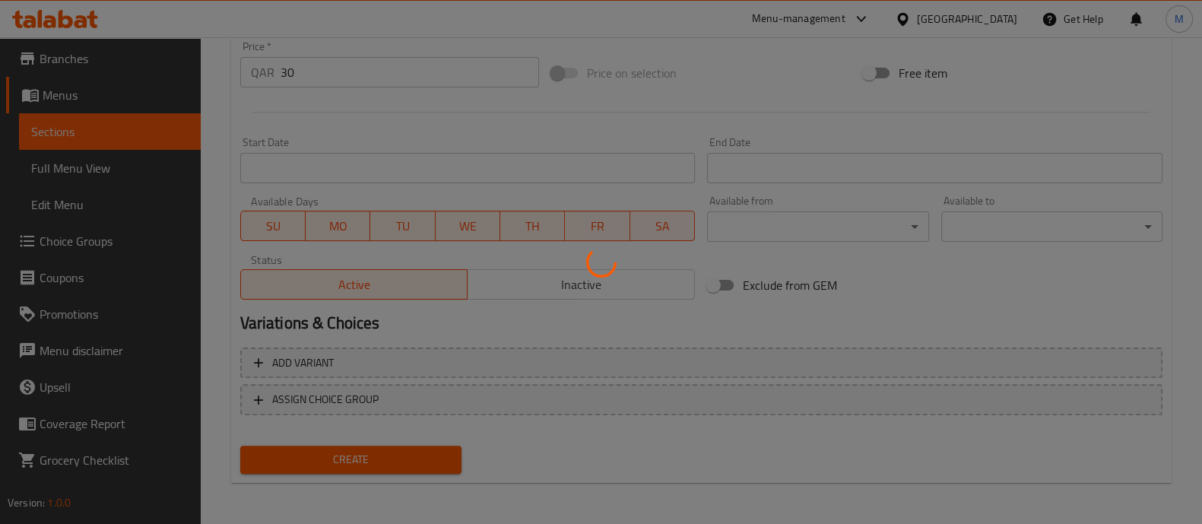
type input "0"
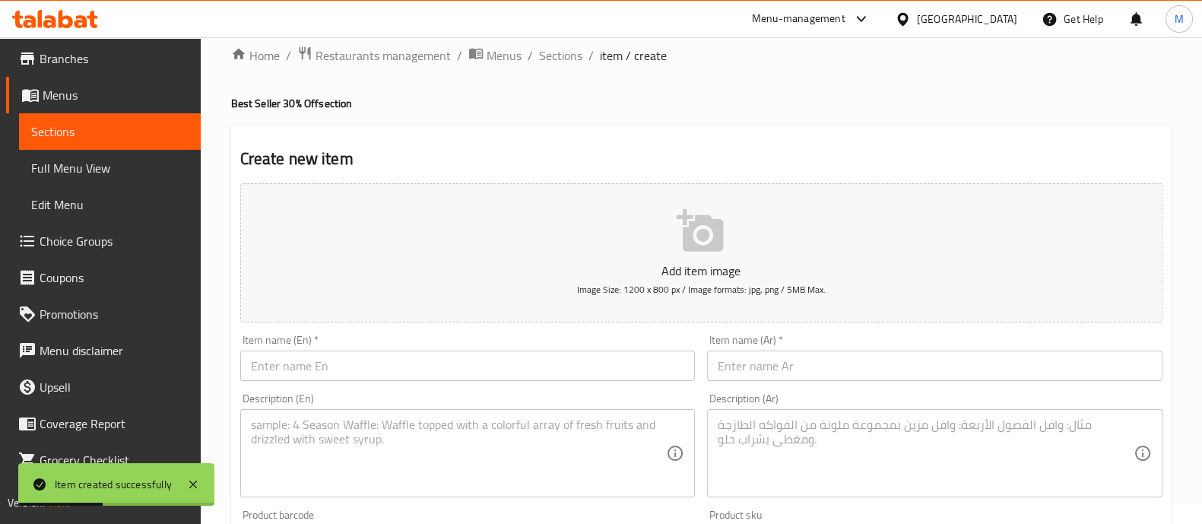
scroll to position [0, 0]
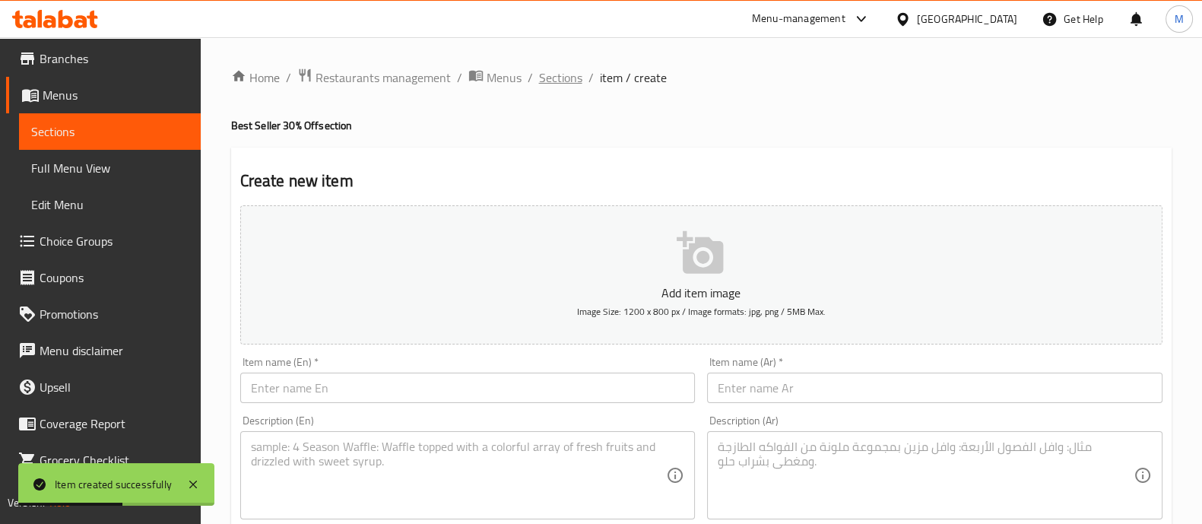
click at [572, 79] on span "Sections" at bounding box center [560, 77] width 43 height 18
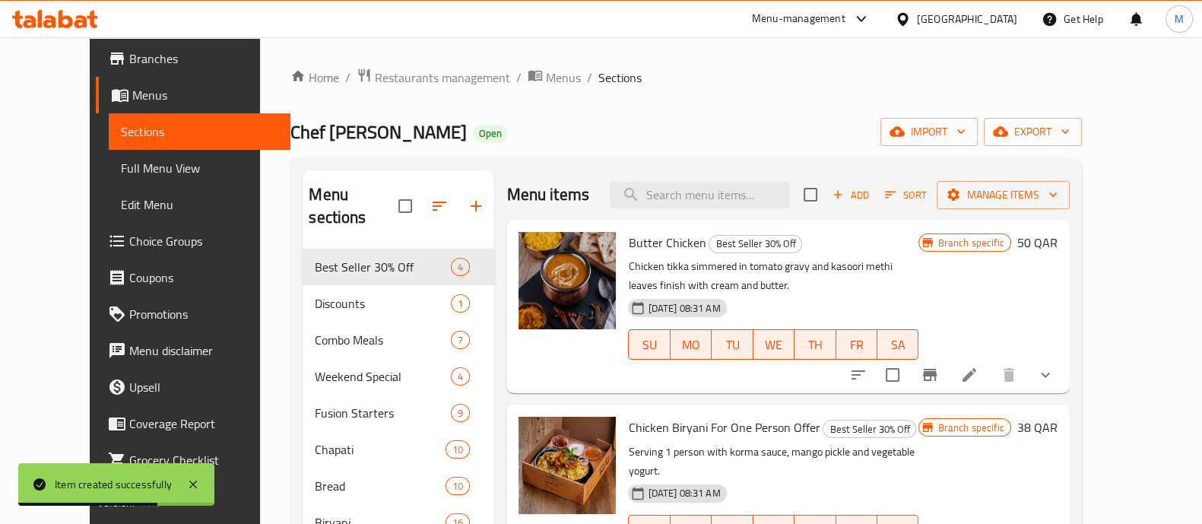
click at [871, 186] on span "Add" at bounding box center [850, 194] width 41 height 17
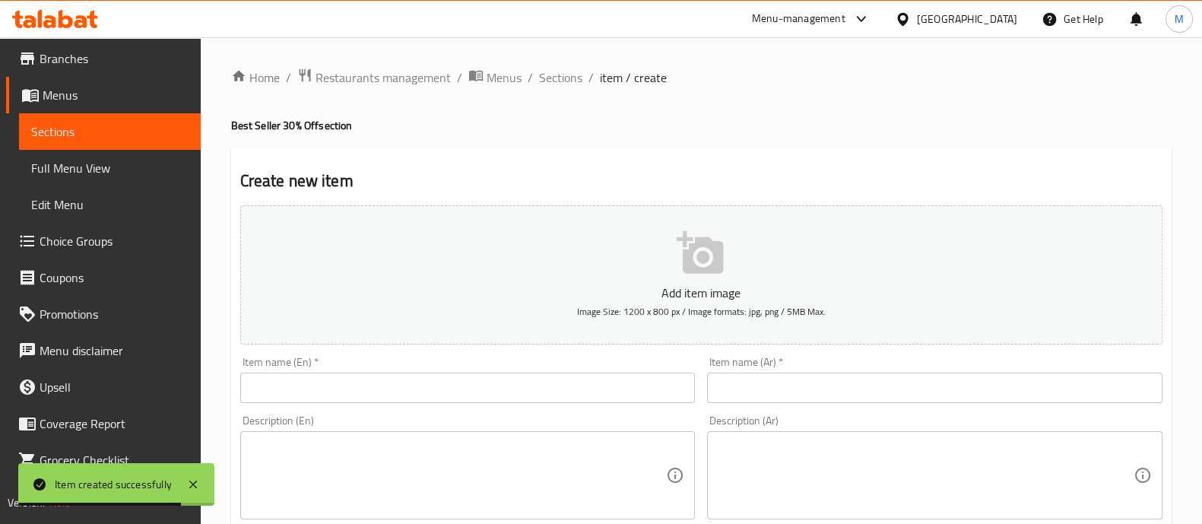
click at [560, 359] on div "Item name (En)   * Item name (En) *" at bounding box center [467, 379] width 455 height 46
click at [559, 374] on input "text" at bounding box center [467, 387] width 455 height 30
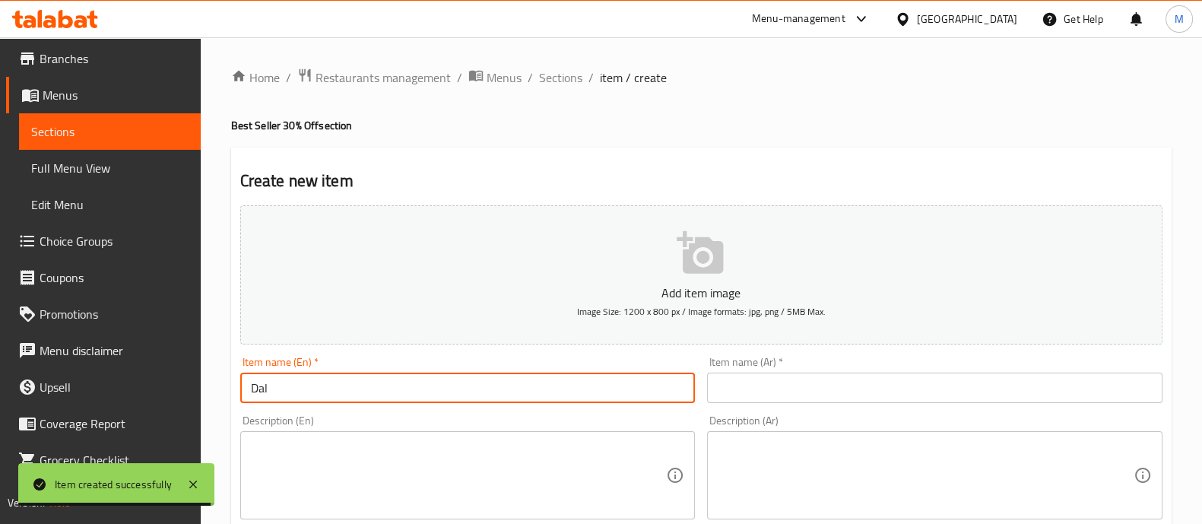
type input "Dal"
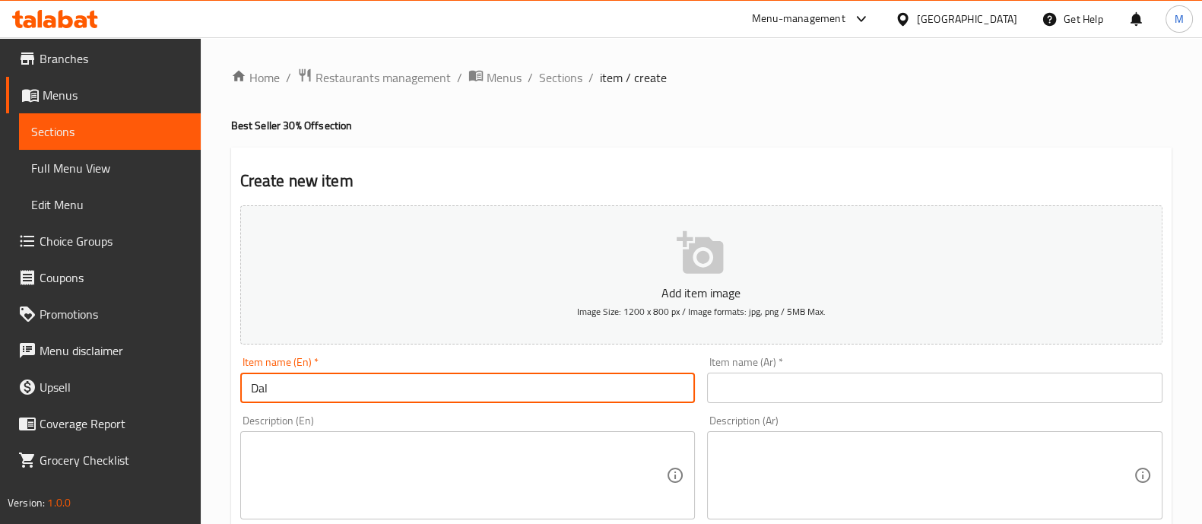
click at [835, 385] on input "text" at bounding box center [934, 387] width 455 height 30
paste input "دال"
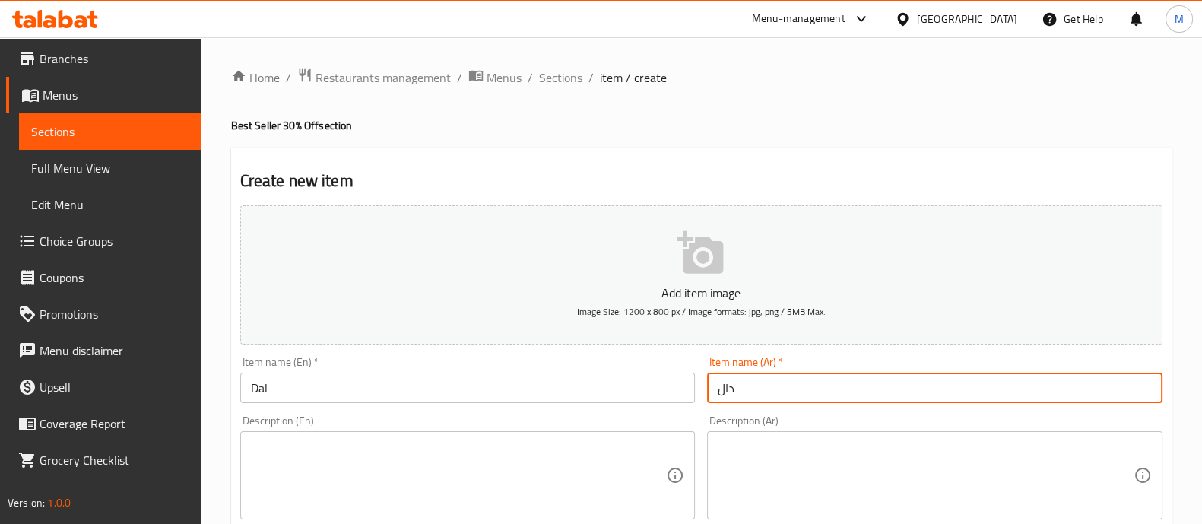
type input "دال"
click at [772, 465] on textarea at bounding box center [925, 475] width 416 height 72
paste textarea "تُطهى ببطء على الفحم لأكثر من عشرين ساعة تنتهي بأوراق الكاسوري ميثي بالقشدة وال…"
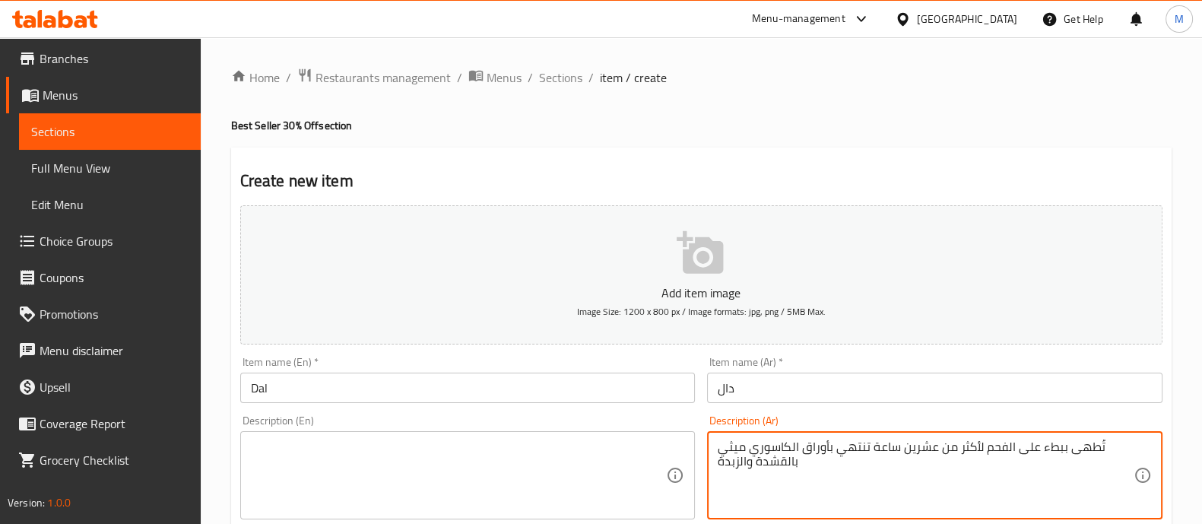
type textarea "تُطهى ببطء على الفحم لأكثر من عشرين ساعة تنتهي بأوراق الكاسوري ميثي بالقشدة وال…"
click at [495, 432] on div "Description (En)" at bounding box center [467, 475] width 455 height 88
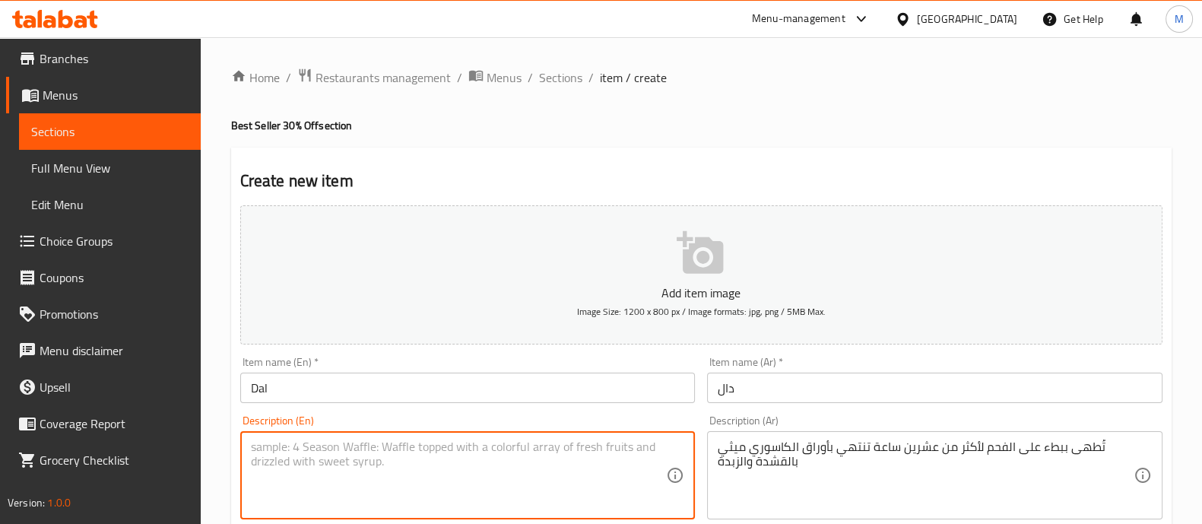
paste textarea "Slow cooked over charcoal for more than twenty hours [PERSON_NAME] methi leaves…"
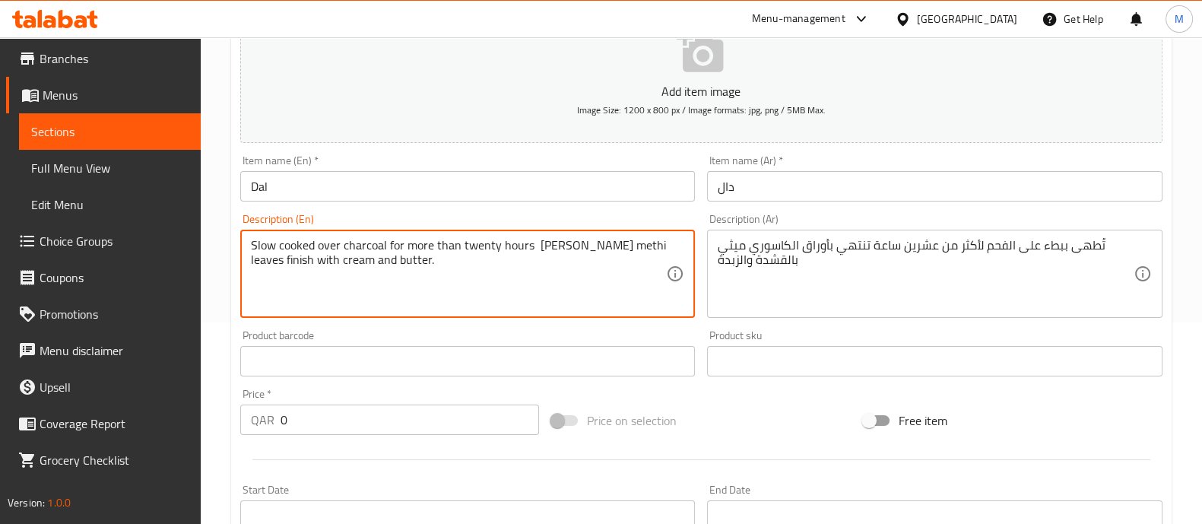
scroll to position [379, 0]
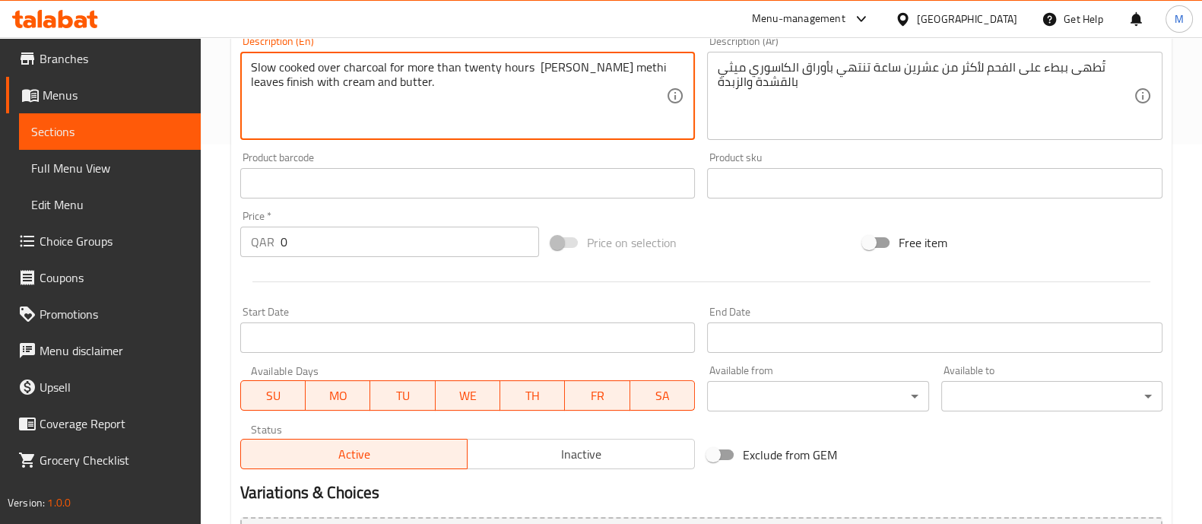
type textarea "Slow cooked over charcoal for more than twenty hours [PERSON_NAME] methi leaves…"
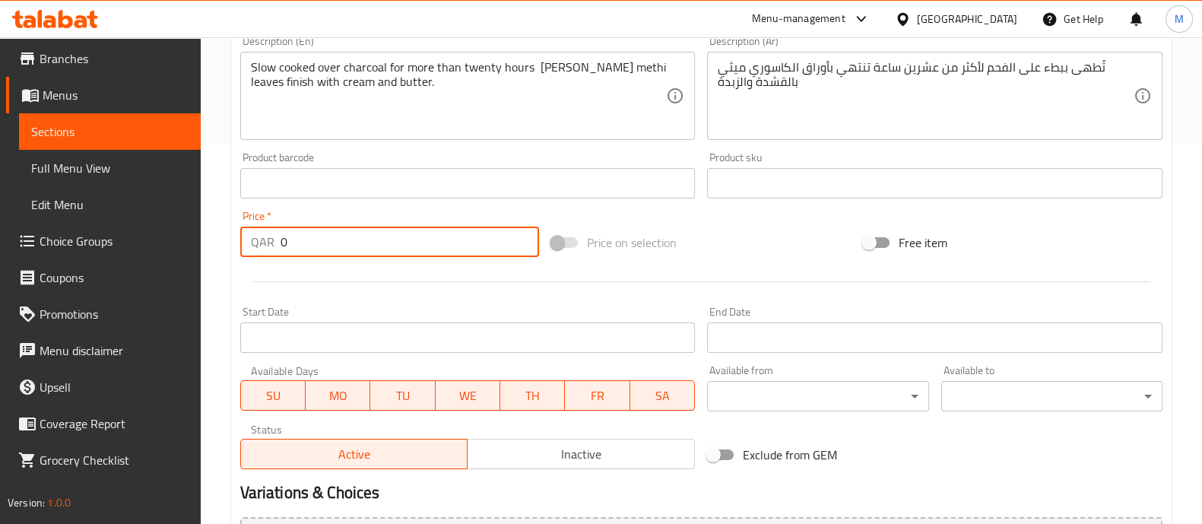
drag, startPoint x: 323, startPoint y: 240, endPoint x: 201, endPoint y: 165, distance: 143.0
click at [203, 167] on div "Home / Restaurants management / Menus / Sections / item / create Best Seller 30…" at bounding box center [701, 176] width 1001 height 1037
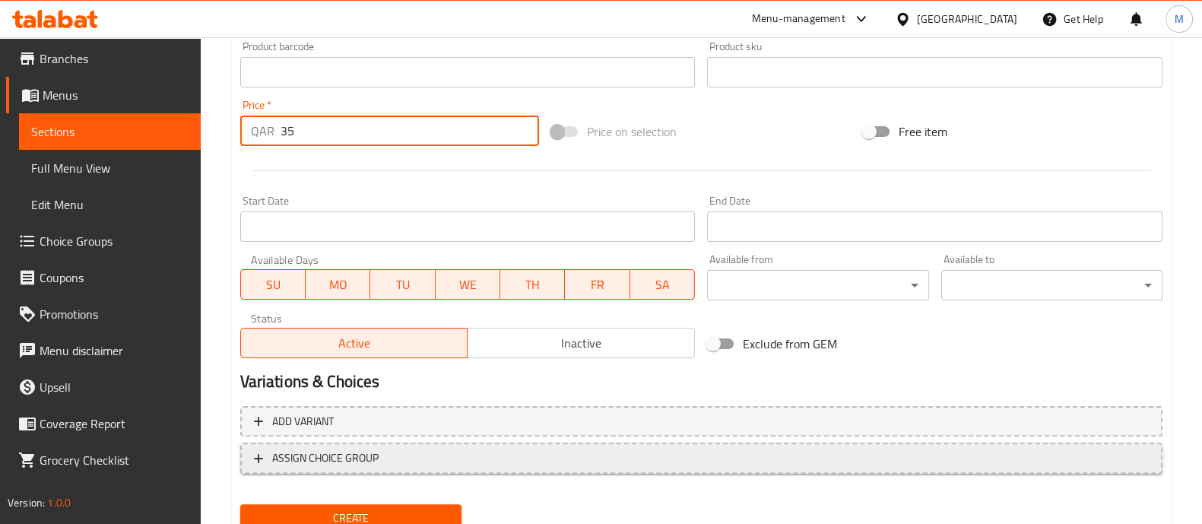
scroll to position [549, 0]
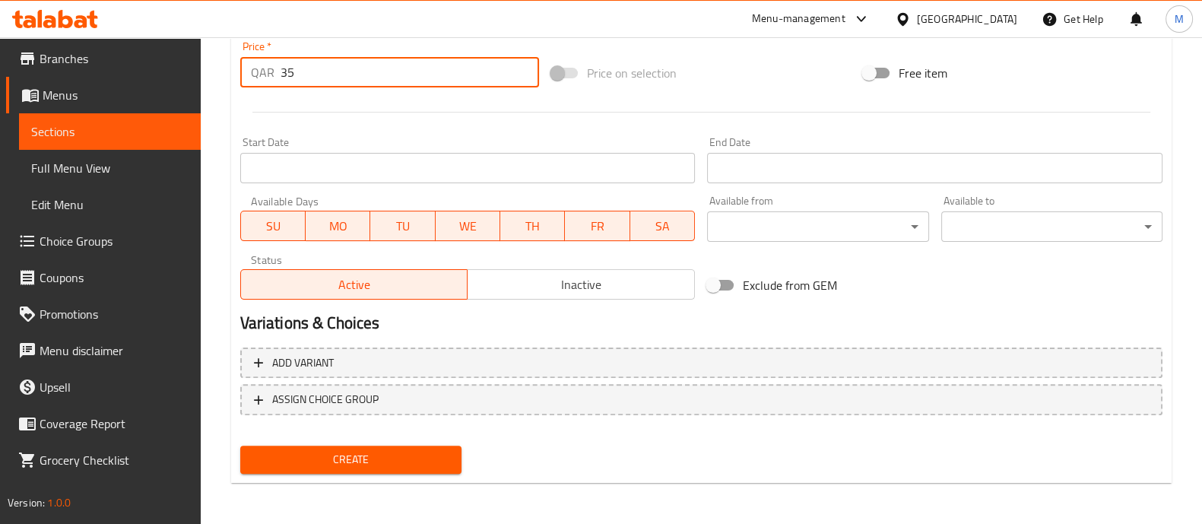
type input "35"
click at [289, 455] on span "Create" at bounding box center [350, 459] width 197 height 19
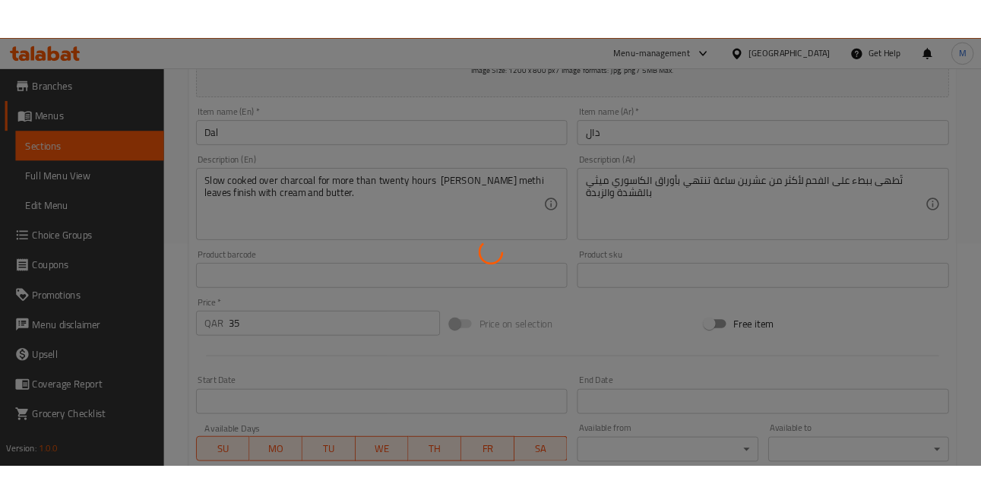
scroll to position [74, 0]
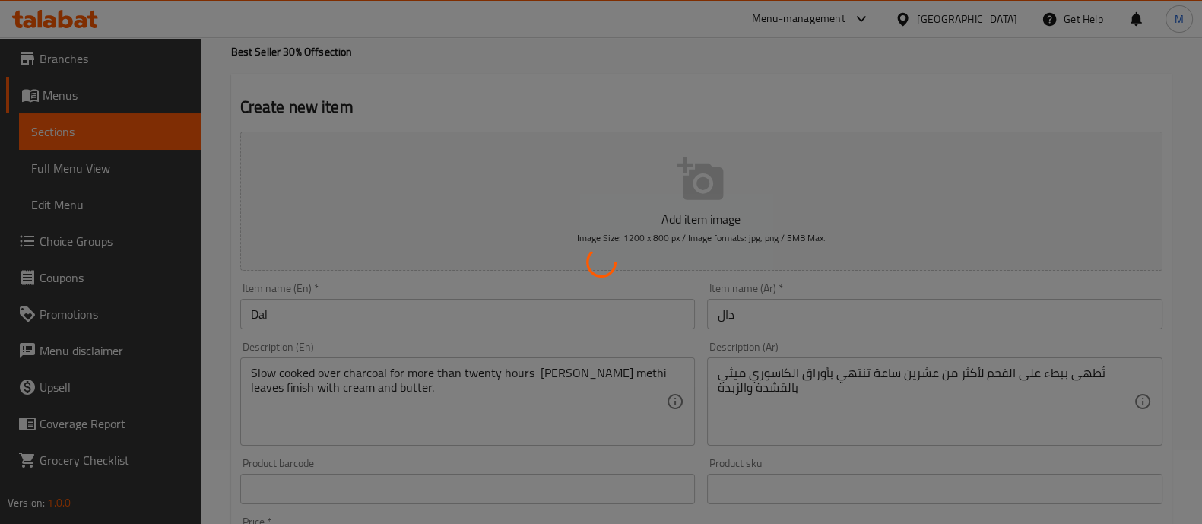
type input "0"
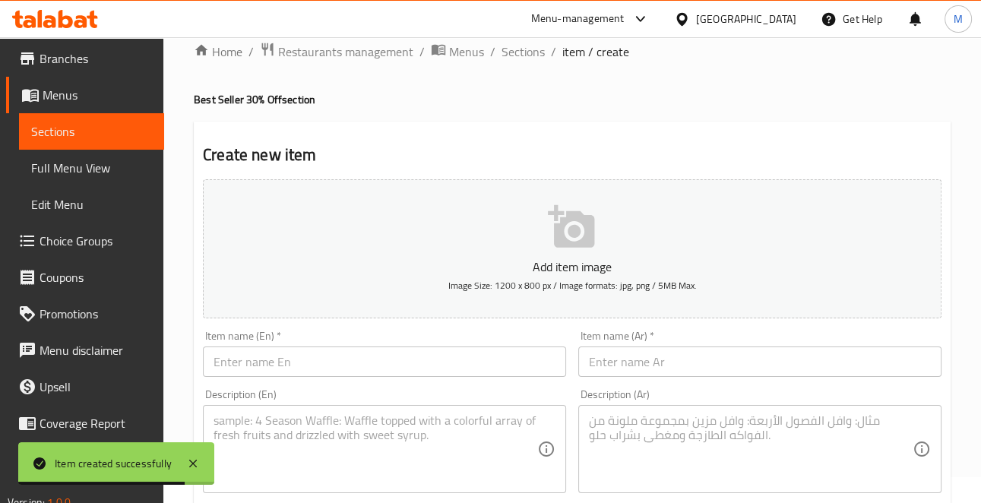
scroll to position [0, 0]
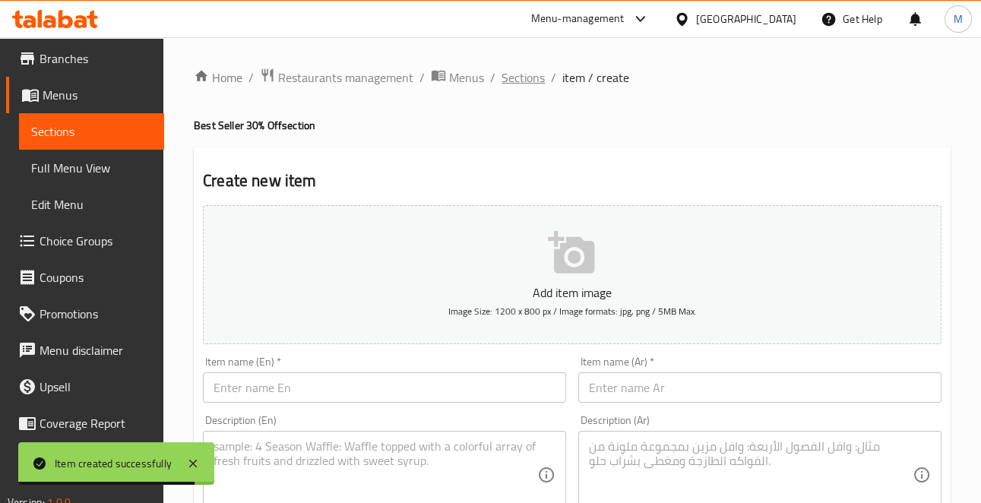
click at [518, 77] on span "Sections" at bounding box center [523, 77] width 43 height 18
